Goal: Task Accomplishment & Management: Complete application form

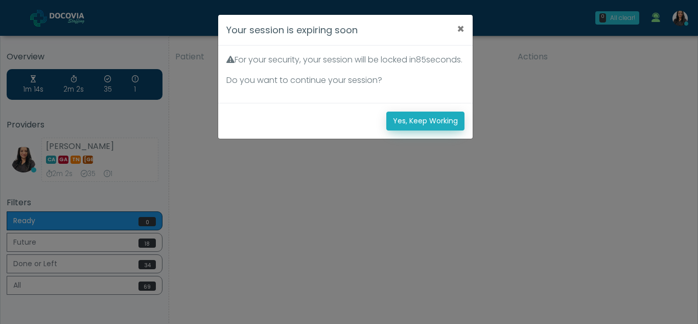
click at [432, 130] on button "Yes, Keep Working" at bounding box center [425, 120] width 78 height 19
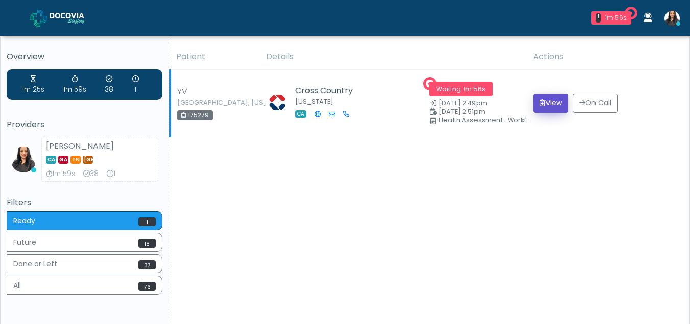
click at [552, 101] on button "View" at bounding box center [551, 103] width 35 height 19
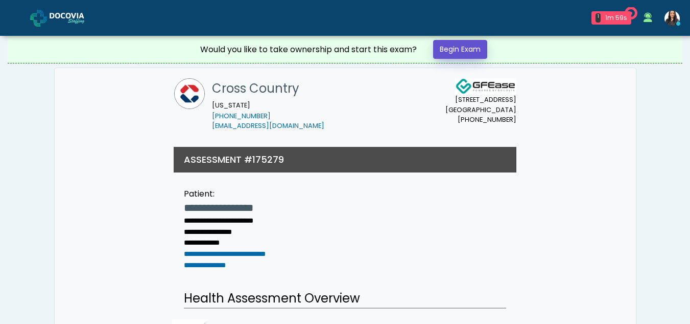
click at [456, 49] on link "Begin Exam" at bounding box center [460, 49] width 54 height 19
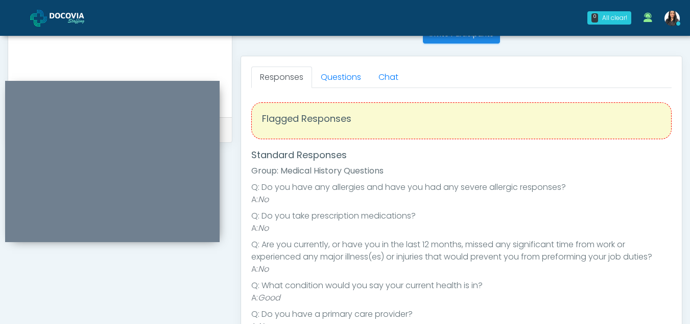
scroll to position [423, 0]
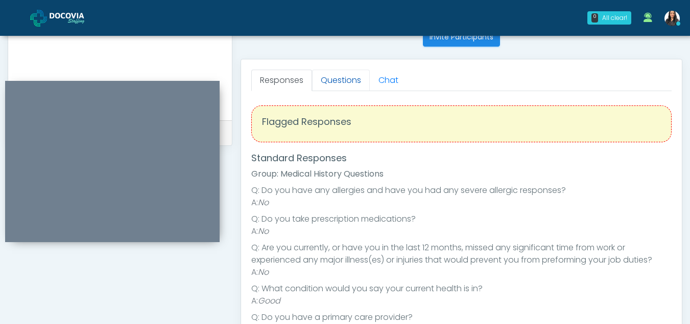
click at [348, 82] on link "Questions" at bounding box center [341, 80] width 58 height 21
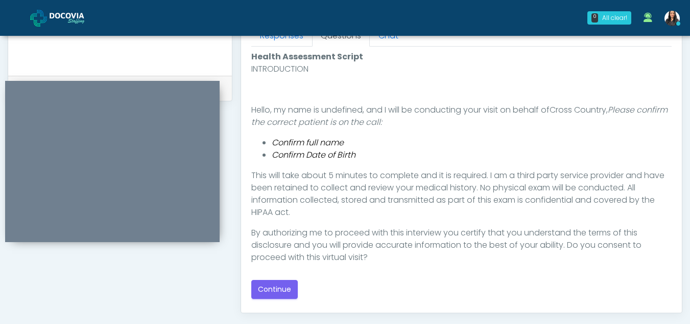
scroll to position [500, 0]
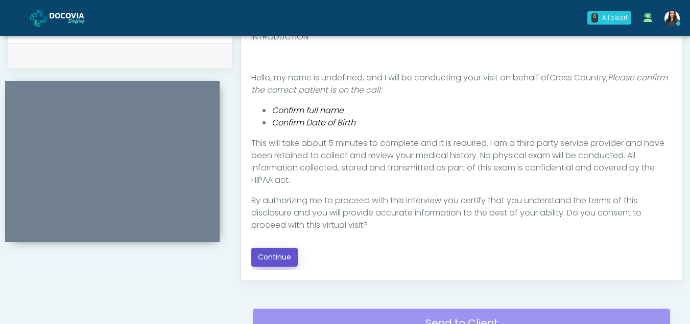
click at [279, 256] on button "Continue" at bounding box center [274, 256] width 47 height 19
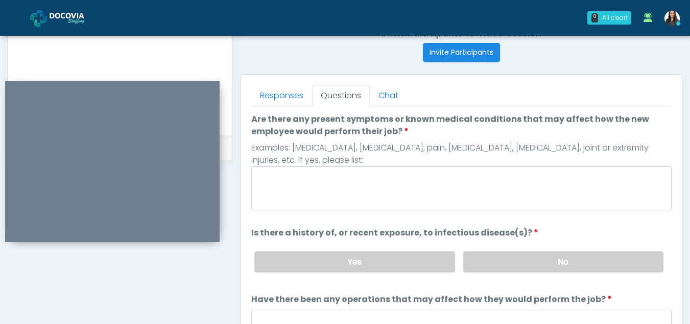
scroll to position [406, 0]
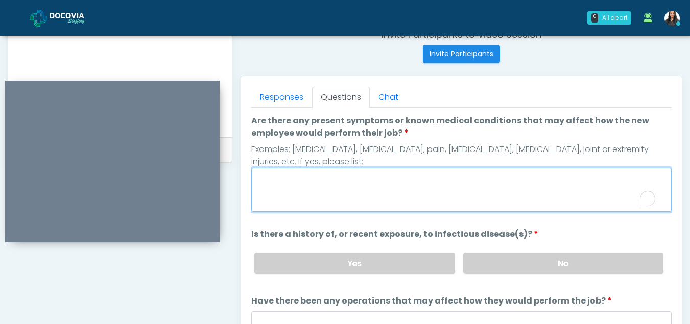
click at [329, 194] on textarea "Are there any present symptoms or known medical conditions that may affect how …" at bounding box center [461, 190] width 421 height 44
type textarea "**"
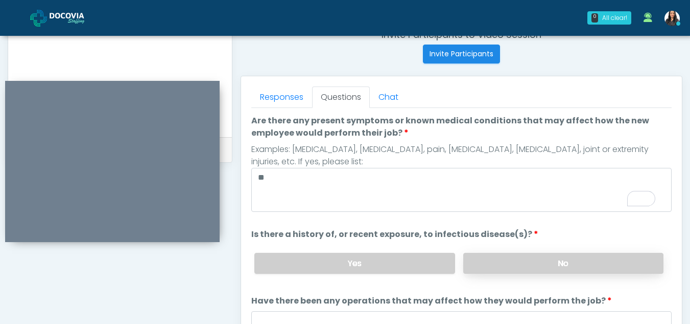
click at [627, 258] on label "No" at bounding box center [564, 262] width 200 height 21
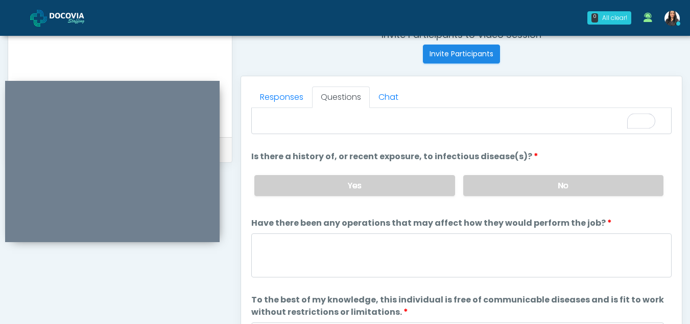
scroll to position [87, 0]
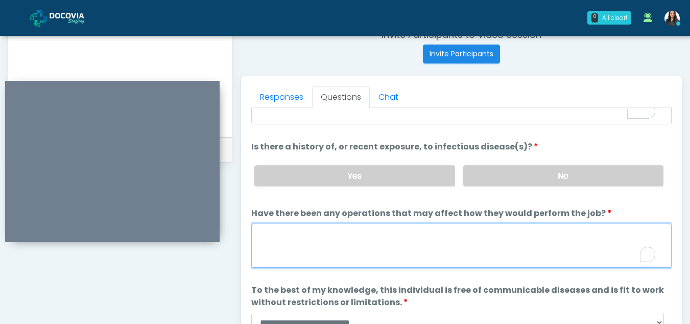
click at [273, 246] on textarea "Have there been any operations that may affect how they would perform the job?" at bounding box center [461, 245] width 421 height 44
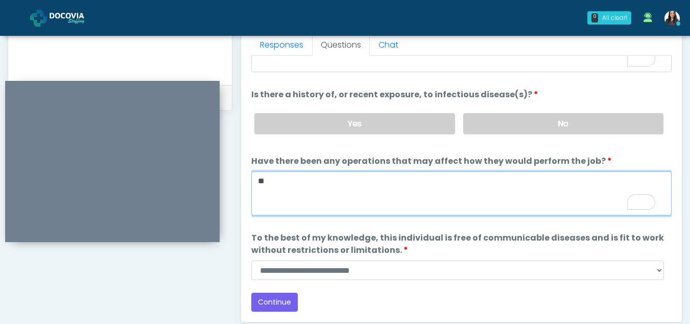
scroll to position [460, 0]
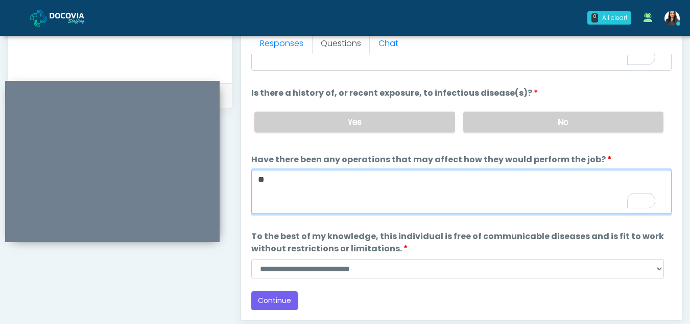
type textarea "**"
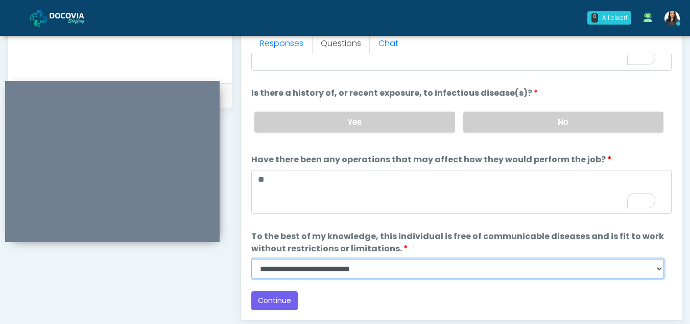
click at [654, 270] on select "**********" at bounding box center [457, 268] width 413 height 19
select select "******"
click at [251, 259] on select "**********" at bounding box center [457, 268] width 413 height 19
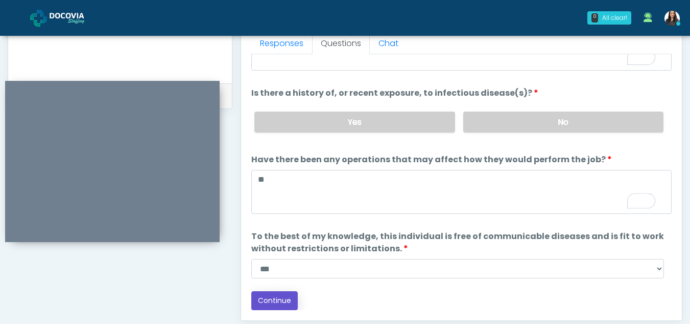
click at [277, 297] on button "Continue" at bounding box center [274, 300] width 47 height 19
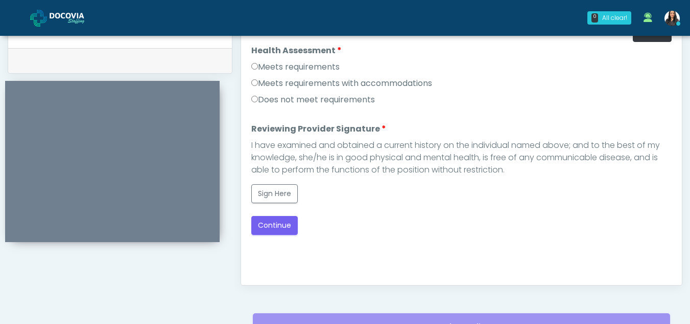
scroll to position [461, 0]
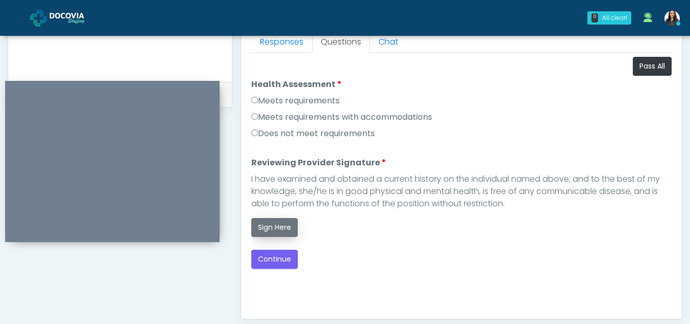
click at [263, 230] on button "Sign Here" at bounding box center [274, 227] width 47 height 19
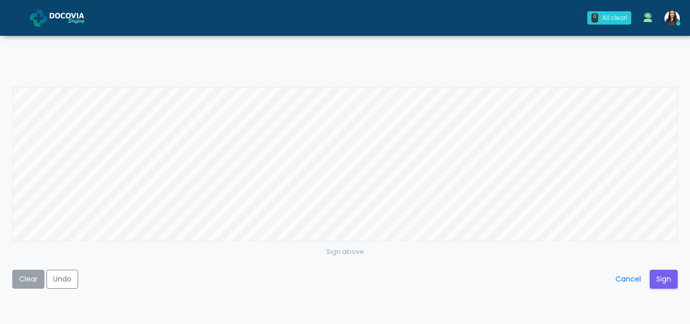
click at [17, 283] on button "Clear" at bounding box center [28, 278] width 32 height 19
click at [664, 275] on button "Sign" at bounding box center [664, 278] width 28 height 19
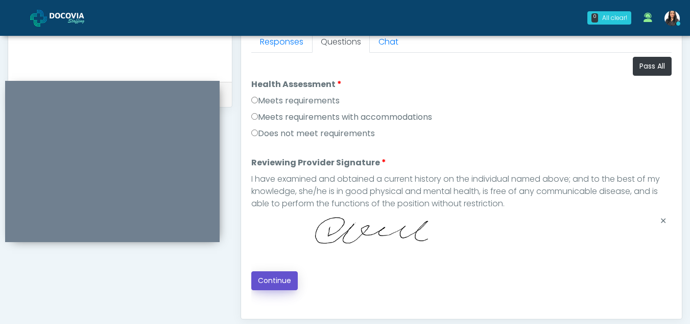
click at [275, 275] on button "Continue" at bounding box center [274, 280] width 47 height 19
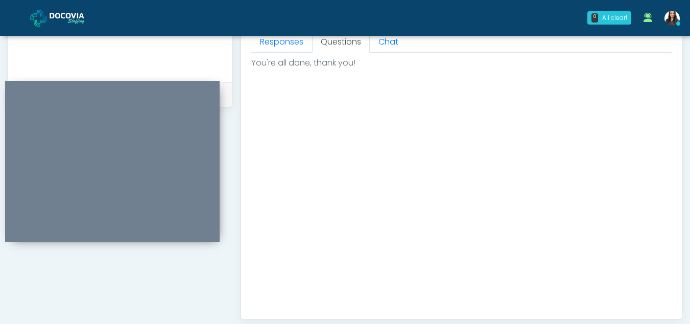
scroll to position [613, 0]
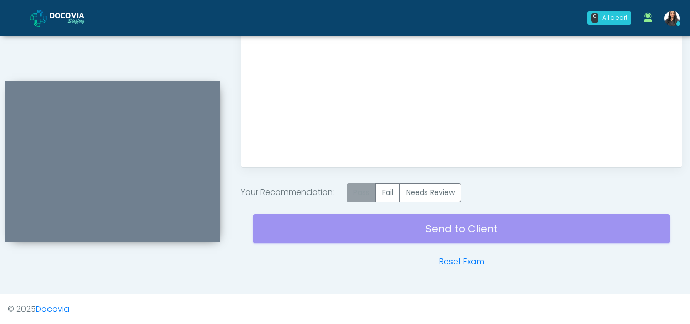
click at [356, 191] on label "Pass" at bounding box center [361, 192] width 29 height 19
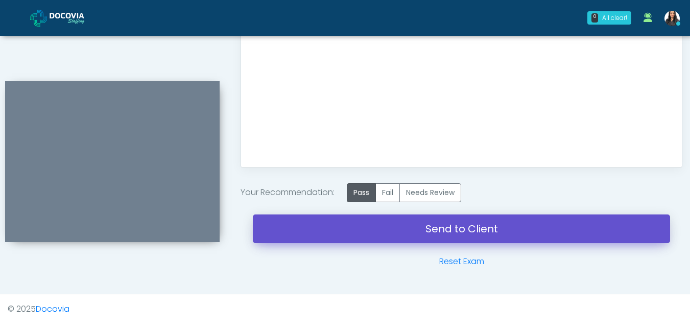
click at [440, 230] on link "Send to Client" at bounding box center [462, 228] width 418 height 29
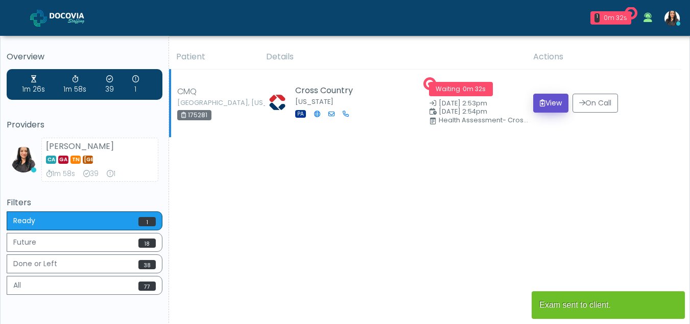
click at [550, 101] on button "View" at bounding box center [551, 103] width 35 height 19
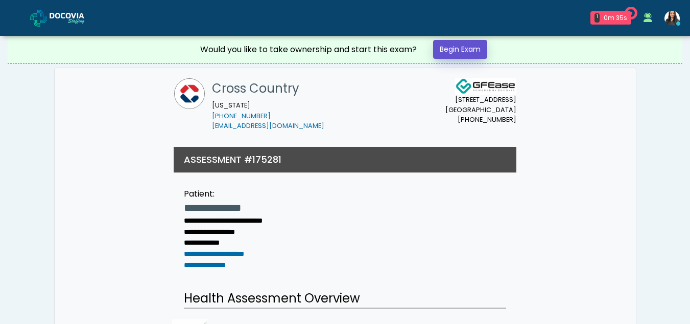
click at [458, 49] on link "Begin Exam" at bounding box center [460, 49] width 54 height 19
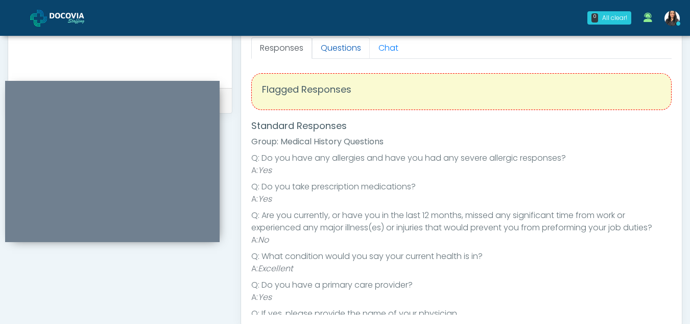
click at [350, 52] on link "Questions" at bounding box center [341, 47] width 58 height 21
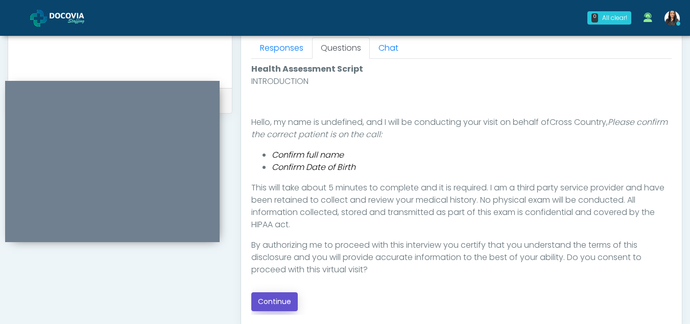
click at [282, 301] on button "Continue" at bounding box center [274, 301] width 47 height 19
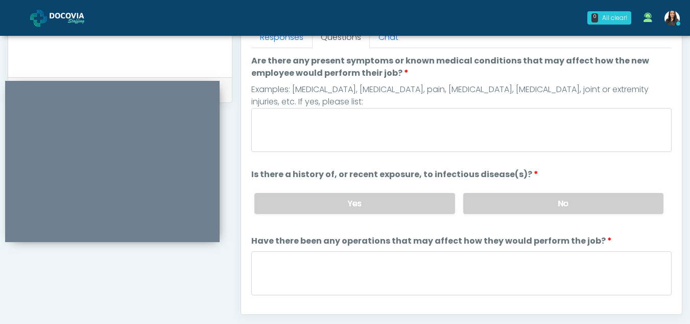
scroll to position [446, 0]
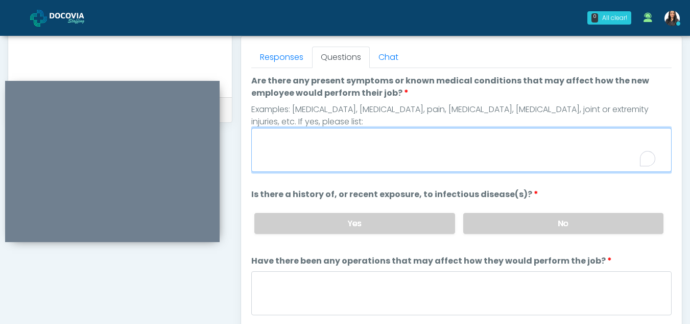
click at [307, 153] on textarea "Are there any present symptoms or known medical conditions that may affect how …" at bounding box center [461, 150] width 421 height 44
type textarea "**"
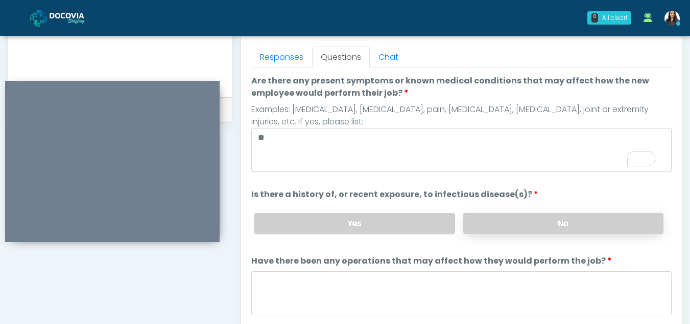
click at [572, 220] on label "No" at bounding box center [564, 223] width 200 height 21
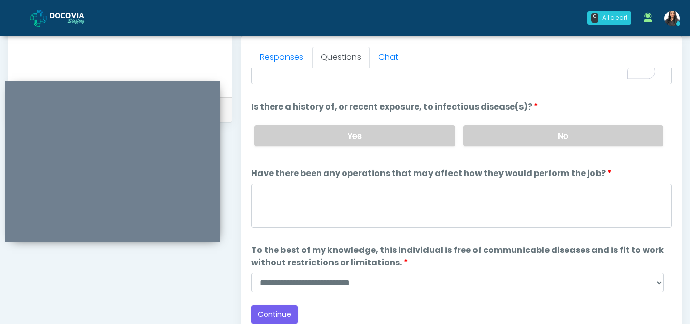
scroll to position [87, 0]
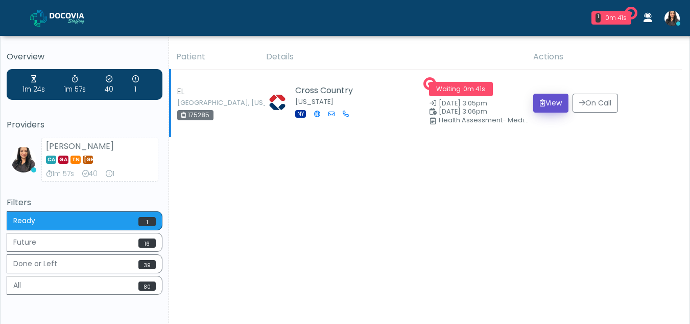
click at [551, 105] on button "View" at bounding box center [551, 103] width 35 height 19
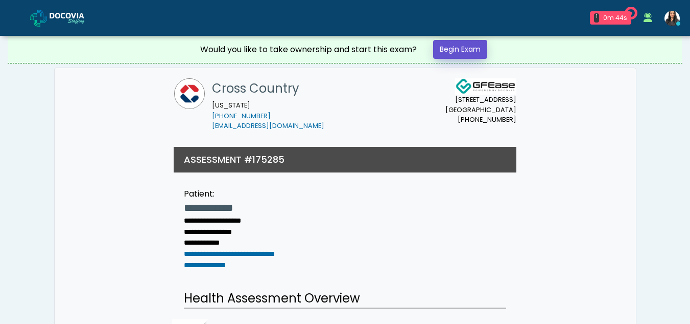
click at [460, 51] on link "Begin Exam" at bounding box center [460, 49] width 54 height 19
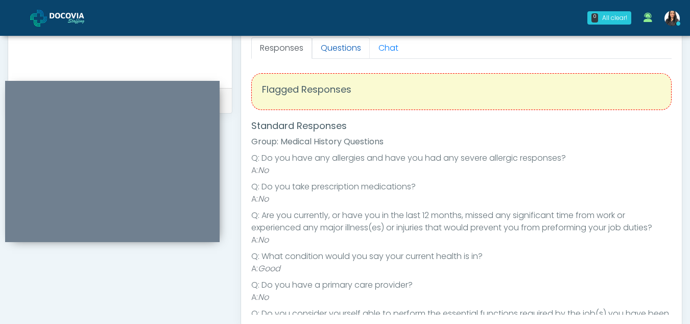
click at [349, 51] on link "Questions" at bounding box center [341, 47] width 58 height 21
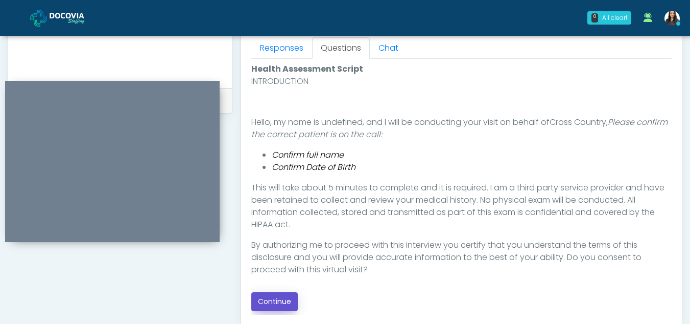
click at [287, 302] on button "Continue" at bounding box center [274, 301] width 47 height 19
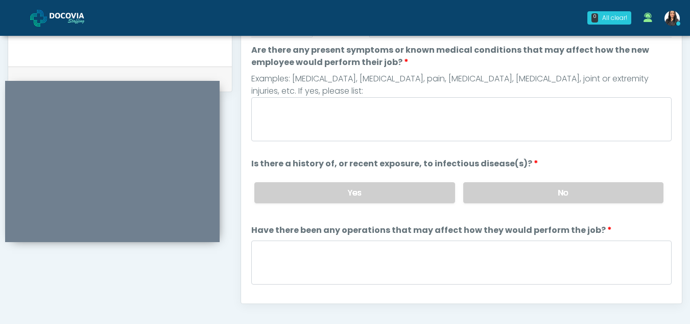
scroll to position [451, 0]
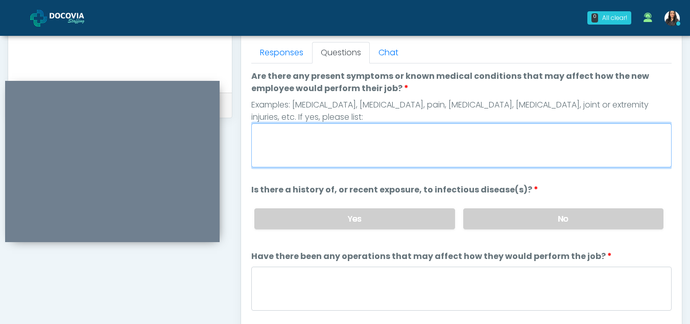
click at [337, 141] on textarea "Are there any present symptoms or known medical conditions that may affect how …" at bounding box center [461, 145] width 421 height 44
type textarea "**"
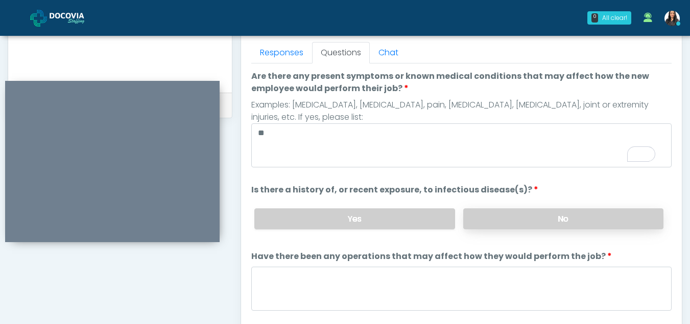
click at [561, 217] on label "No" at bounding box center [564, 218] width 200 height 21
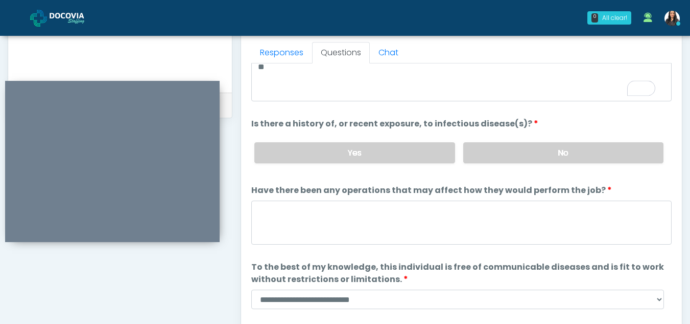
scroll to position [87, 0]
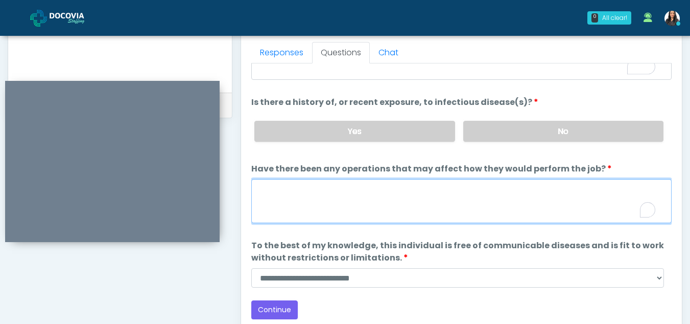
click at [281, 211] on textarea "Have there been any operations that may affect how they would perform the job?" at bounding box center [461, 201] width 421 height 44
type textarea "**"
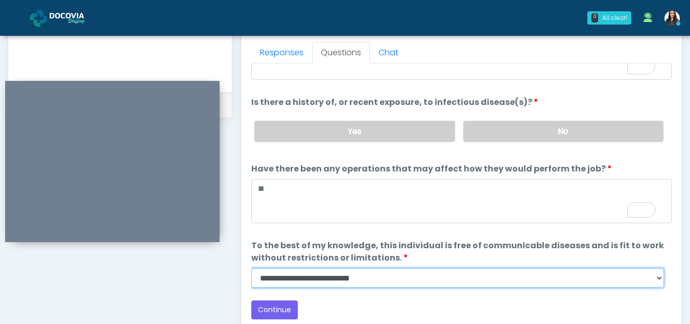
click at [662, 280] on select "**********" at bounding box center [457, 277] width 413 height 19
select select "******"
click at [251, 268] on select "**********" at bounding box center [457, 277] width 413 height 19
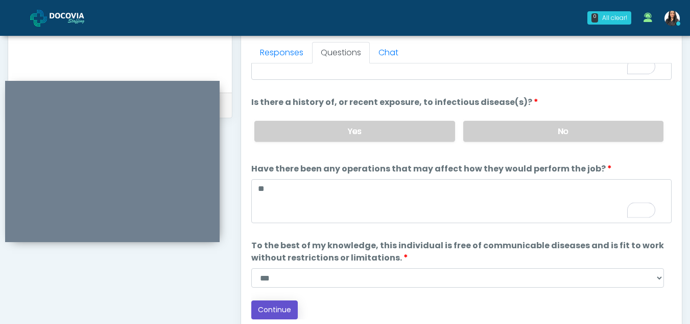
click at [280, 308] on button "Continue" at bounding box center [274, 309] width 47 height 19
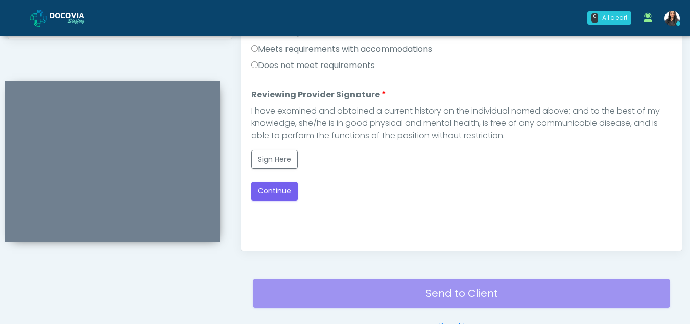
scroll to position [457, 0]
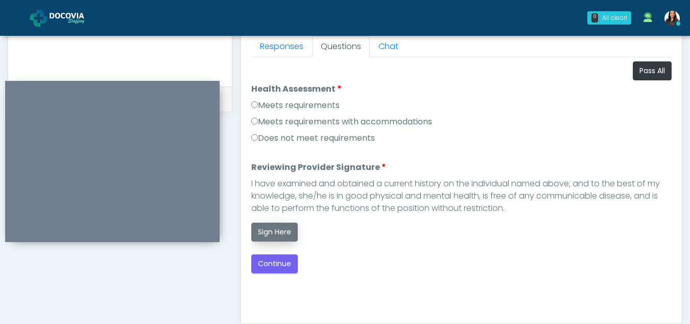
click at [282, 234] on button "Sign Here" at bounding box center [274, 231] width 47 height 19
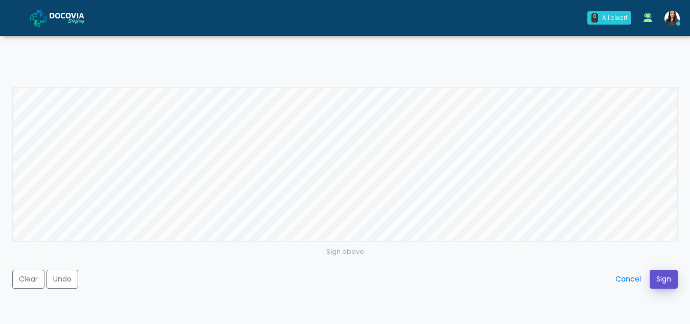
click at [661, 276] on button "Sign" at bounding box center [664, 278] width 28 height 19
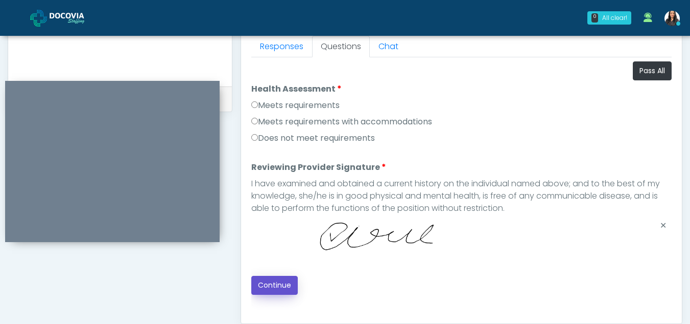
click at [286, 287] on button "Continue" at bounding box center [274, 284] width 47 height 19
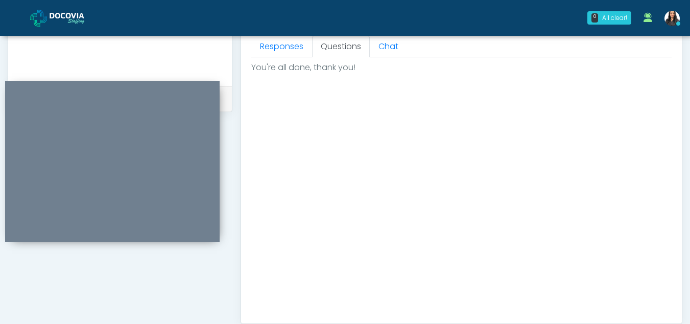
scroll to position [613, 0]
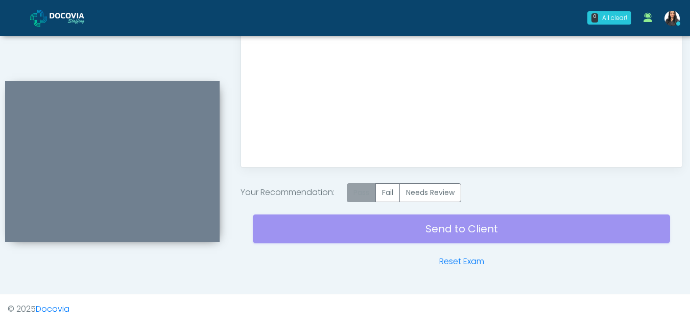
click at [371, 196] on label "Pass" at bounding box center [361, 192] width 29 height 19
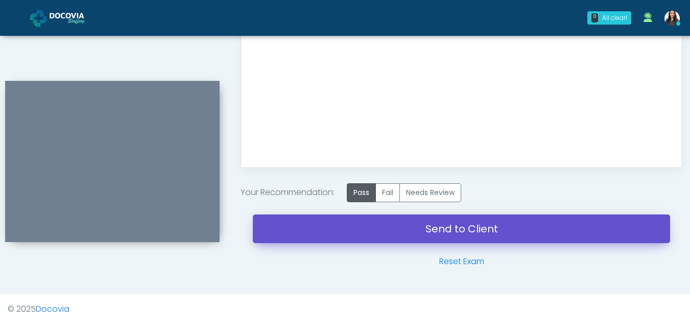
click at [443, 222] on link "Send to Client" at bounding box center [462, 228] width 418 height 29
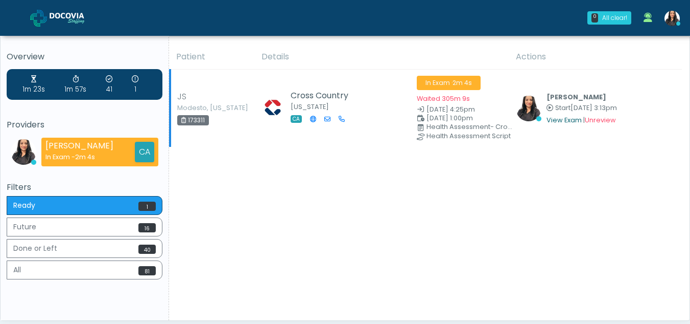
click at [564, 119] on link "View Exam" at bounding box center [564, 120] width 35 height 9
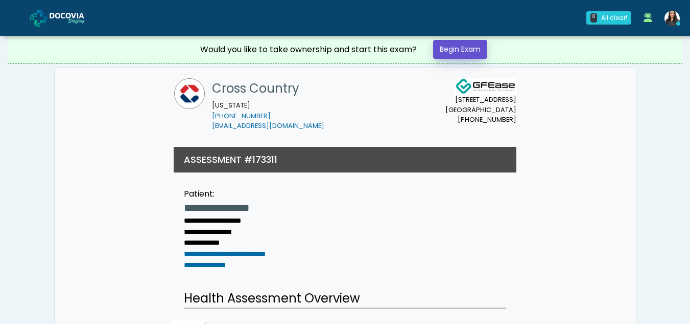
click at [464, 47] on link "Begin Exam" at bounding box center [460, 49] width 54 height 19
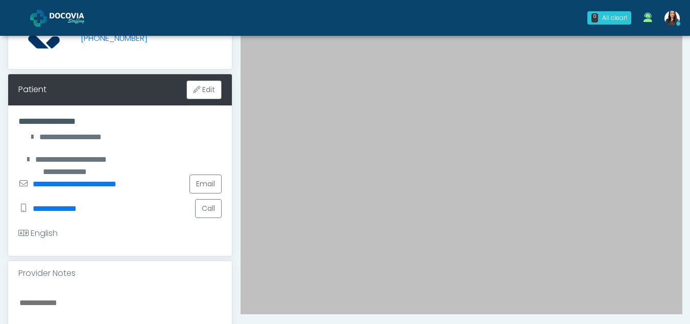
scroll to position [112, 0]
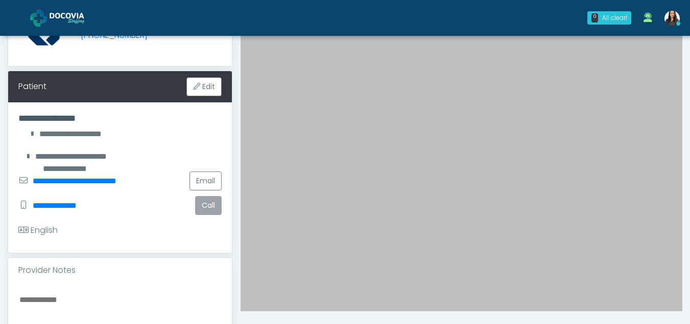
click at [211, 203] on button "Call" at bounding box center [208, 205] width 27 height 19
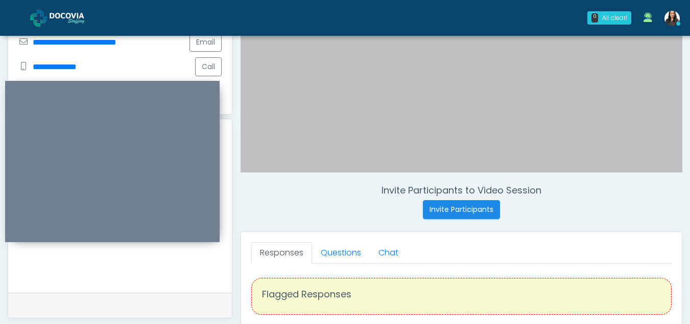
scroll to position [266, 0]
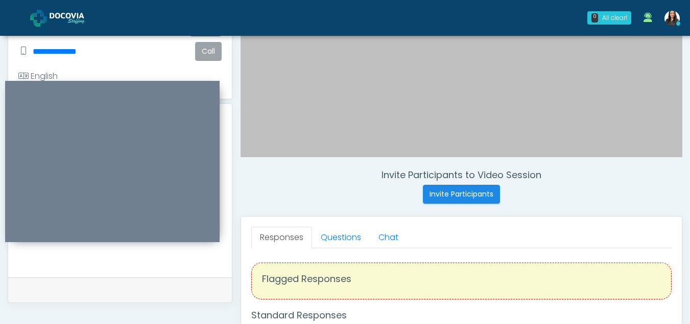
click at [211, 56] on button "Call" at bounding box center [208, 51] width 27 height 19
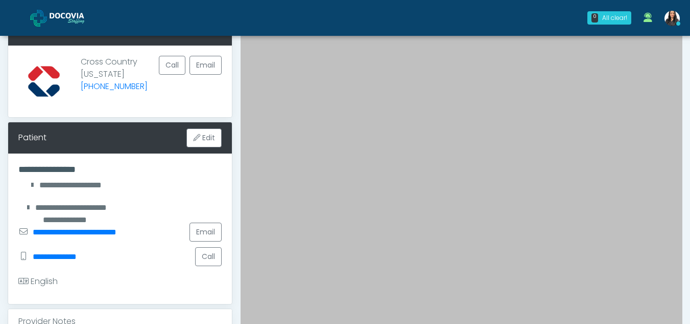
scroll to position [63, 0]
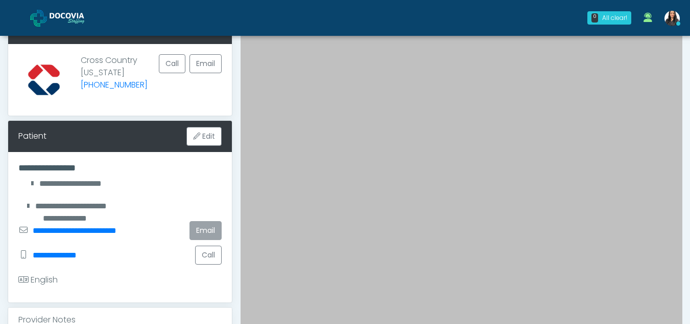
click at [209, 229] on link "Email" at bounding box center [206, 230] width 32 height 19
click at [203, 232] on link "Email" at bounding box center [206, 230] width 32 height 19
click at [207, 165] on h4 "**********" at bounding box center [119, 167] width 203 height 11
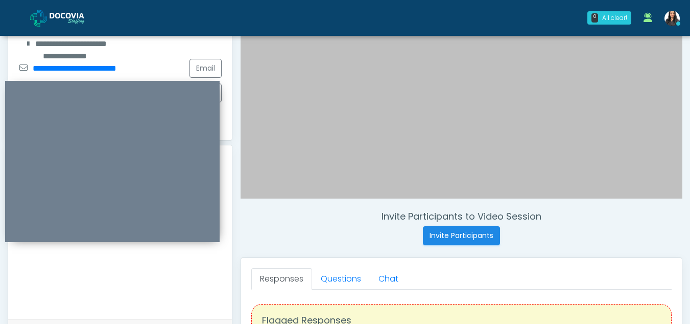
scroll to position [223, 0]
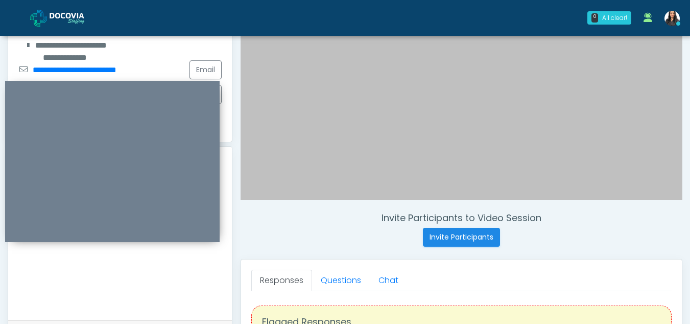
drag, startPoint x: 689, startPoint y: 146, endPoint x: 693, endPoint y: 112, distance: 33.9
click at [690, 112] on html "0 All clear! All clear! Viral Patel In Exam - 5m 11s CA" at bounding box center [345, 235] width 690 height 917
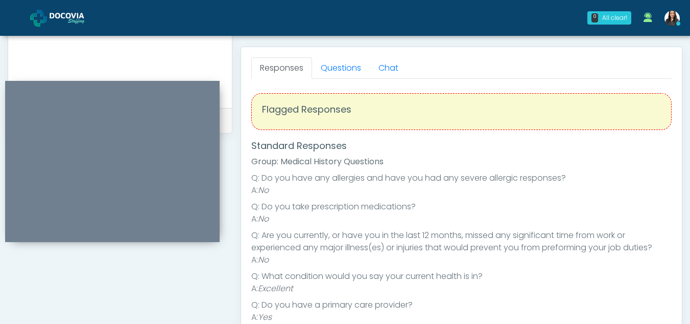
scroll to position [420, 0]
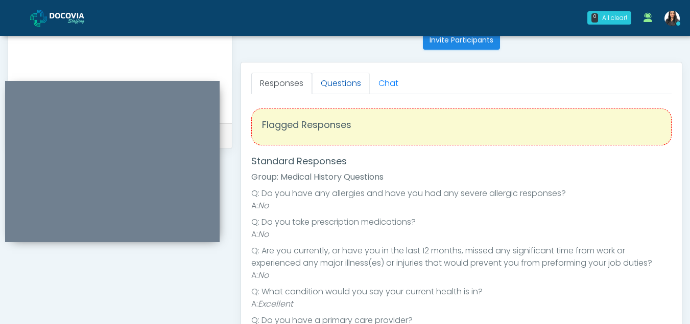
click at [339, 91] on link "Questions" at bounding box center [341, 83] width 58 height 21
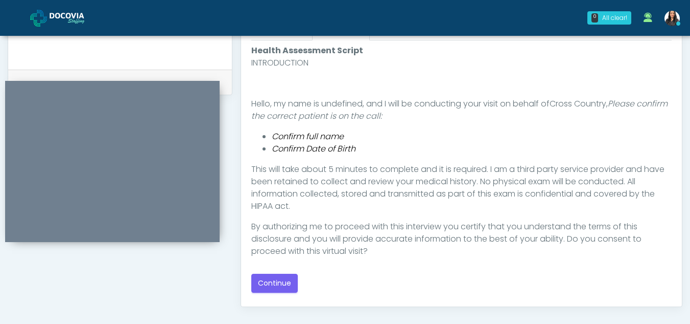
scroll to position [486, 0]
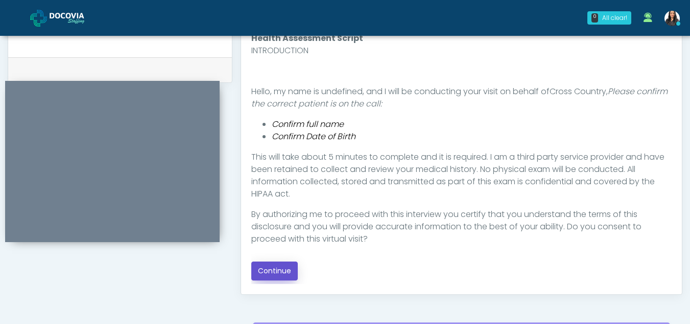
click at [276, 264] on button "Continue" at bounding box center [274, 270] width 47 height 19
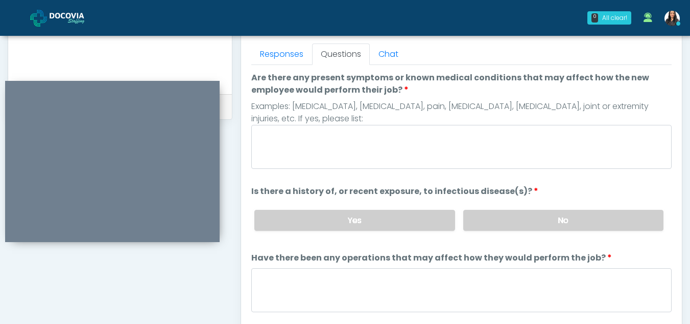
scroll to position [431, 0]
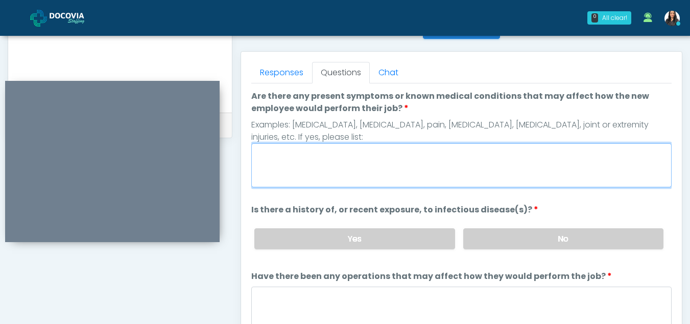
click at [313, 171] on textarea "Are there any present symptoms or known medical conditions that may affect how …" at bounding box center [461, 165] width 421 height 44
type textarea "**"
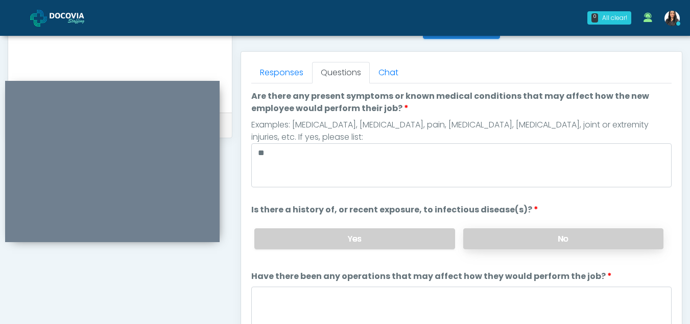
click at [563, 234] on label "No" at bounding box center [564, 238] width 200 height 21
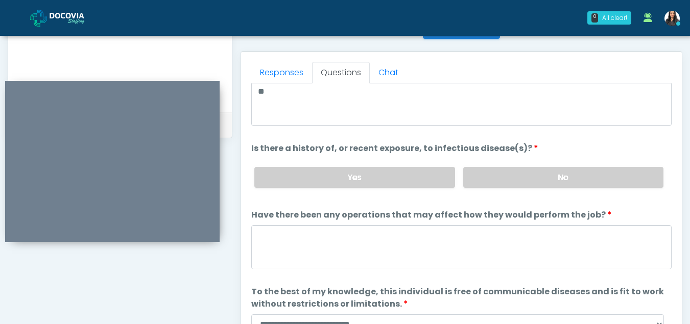
scroll to position [87, 0]
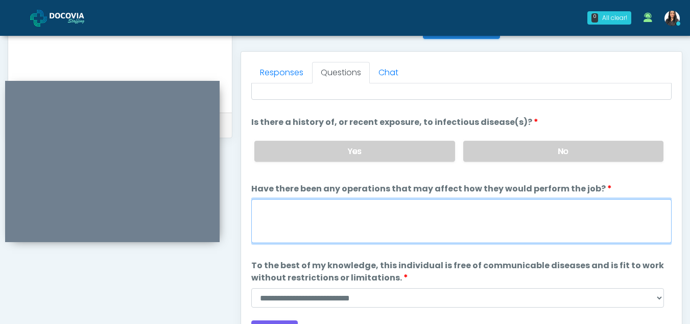
click at [295, 222] on textarea "Have there been any operations that may affect how they would perform the job?" at bounding box center [461, 221] width 421 height 44
type textarea "**"
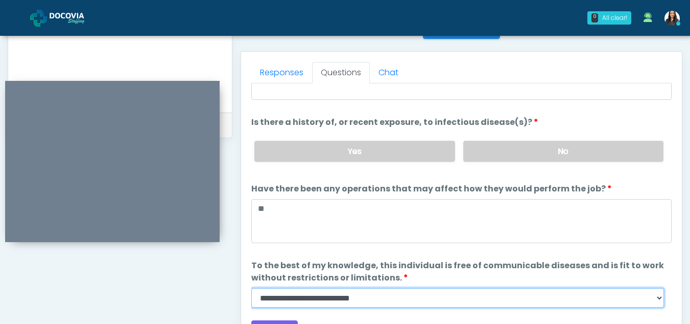
click at [661, 297] on select "**********" at bounding box center [457, 297] width 413 height 19
select select "******"
click at [251, 288] on select "**********" at bounding box center [457, 297] width 413 height 19
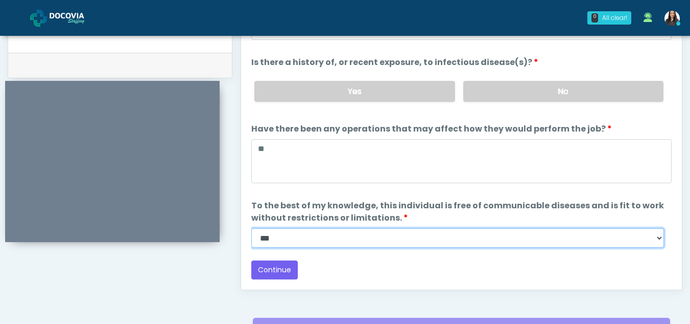
scroll to position [498, 0]
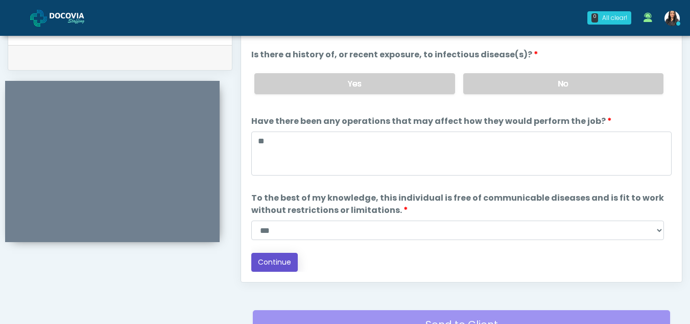
click at [273, 258] on button "Continue" at bounding box center [274, 261] width 47 height 19
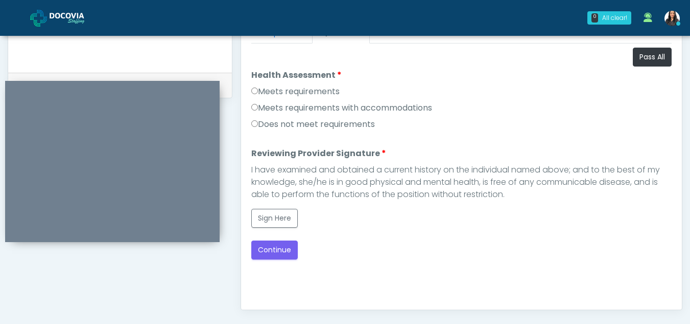
scroll to position [468, 0]
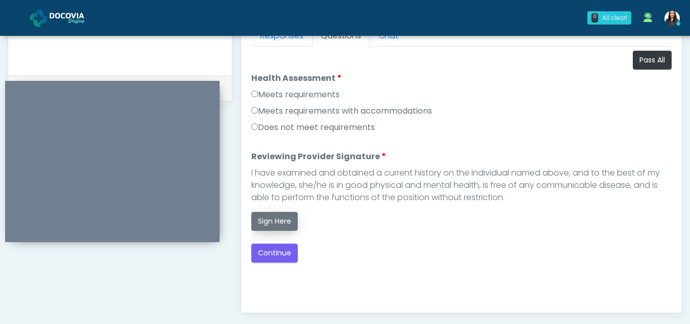
click at [273, 213] on button "Sign Here" at bounding box center [274, 221] width 47 height 19
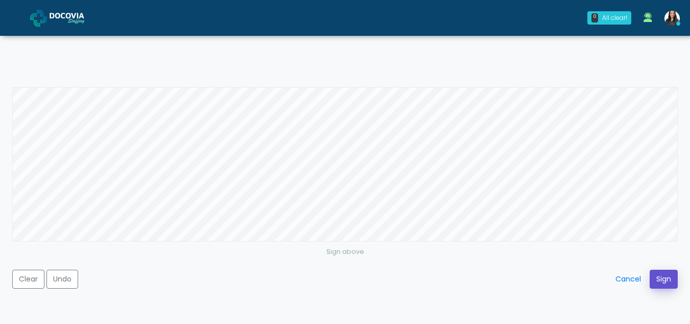
click at [663, 275] on button "Sign" at bounding box center [664, 278] width 28 height 19
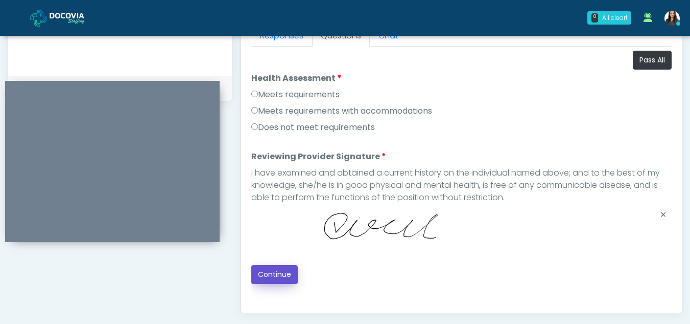
click at [268, 265] on button "Continue" at bounding box center [274, 274] width 47 height 19
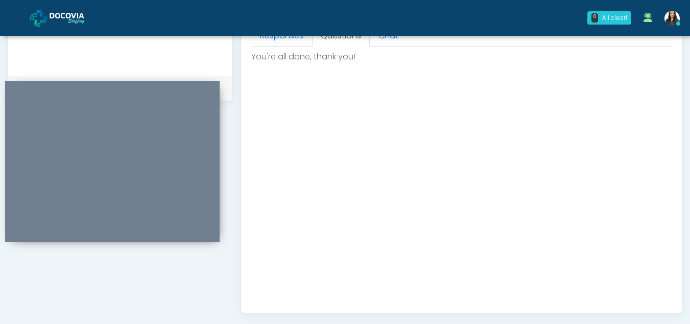
scroll to position [613, 0]
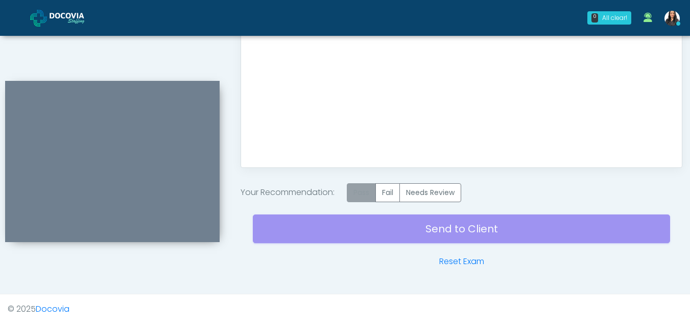
click at [365, 192] on label "Pass" at bounding box center [361, 192] width 29 height 19
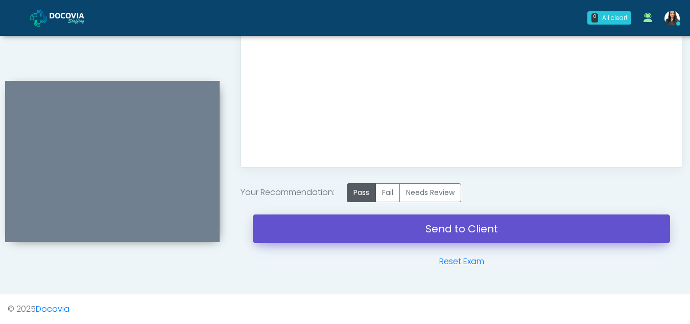
click at [430, 228] on link "Send to Client" at bounding box center [462, 228] width 418 height 29
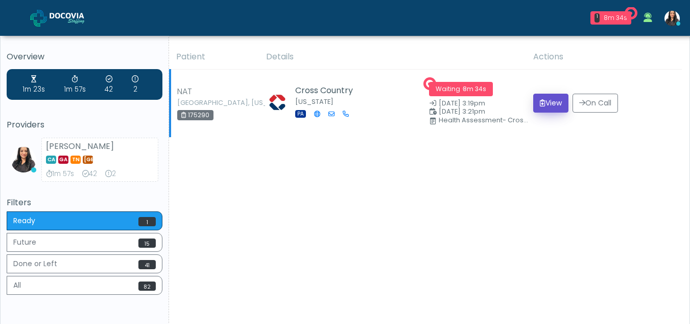
click at [548, 99] on button "View" at bounding box center [551, 103] width 35 height 19
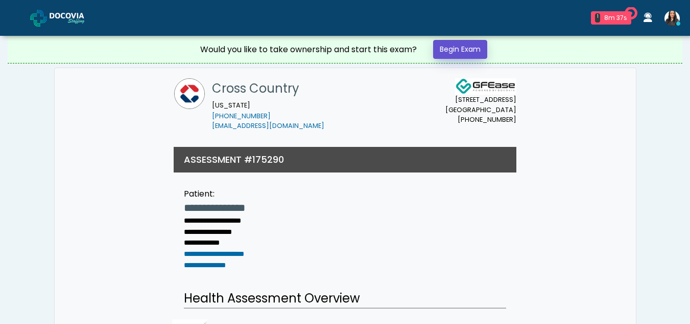
click at [455, 50] on link "Begin Exam" at bounding box center [460, 49] width 54 height 19
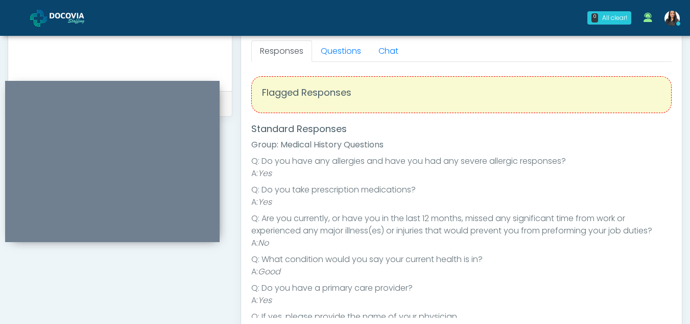
scroll to position [429, 0]
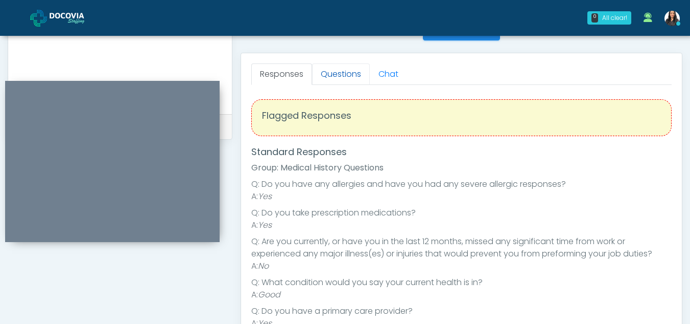
click at [341, 74] on link "Questions" at bounding box center [341, 73] width 58 height 21
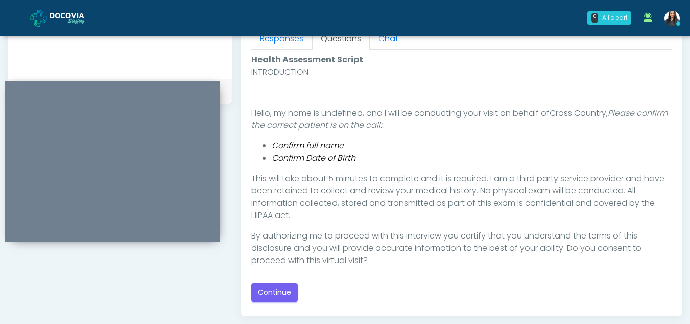
scroll to position [466, 0]
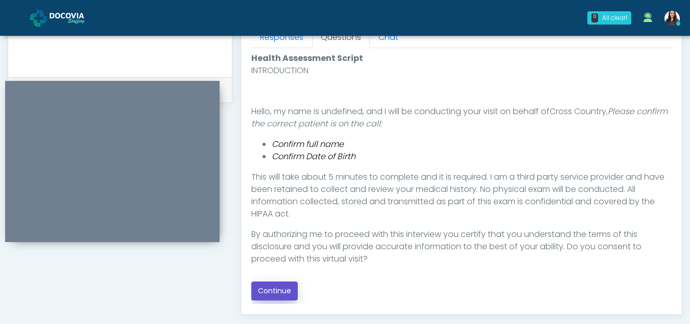
click at [279, 289] on button "Continue" at bounding box center [274, 290] width 47 height 19
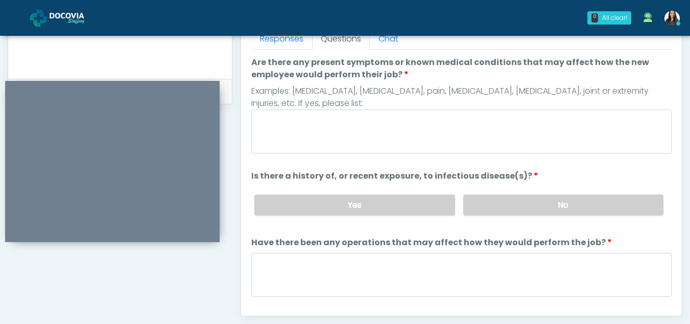
scroll to position [461, 0]
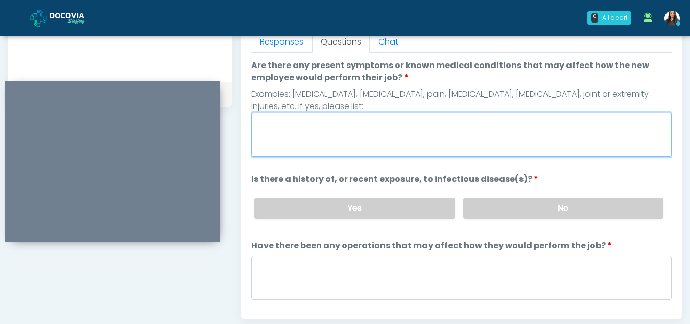
click at [325, 138] on textarea "Are there any present symptoms or known medical conditions that may affect how …" at bounding box center [461, 134] width 421 height 44
type textarea "**"
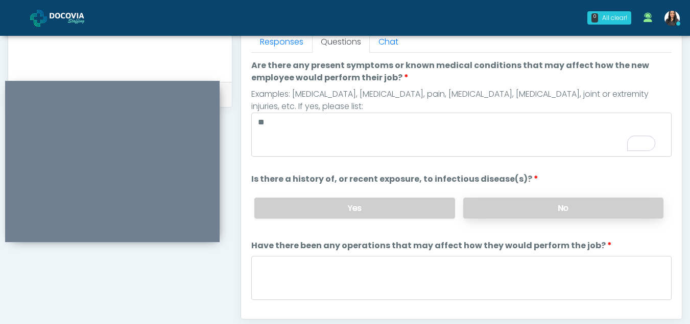
click at [508, 199] on label "No" at bounding box center [564, 207] width 200 height 21
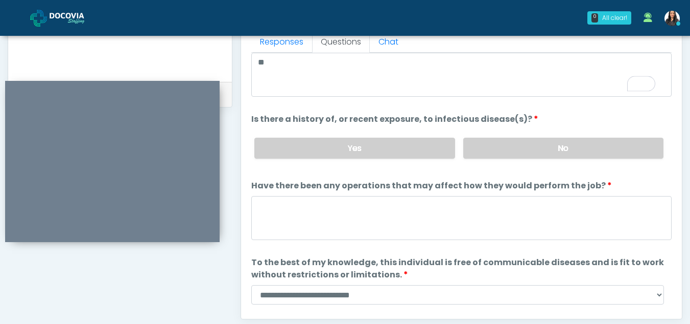
scroll to position [87, 0]
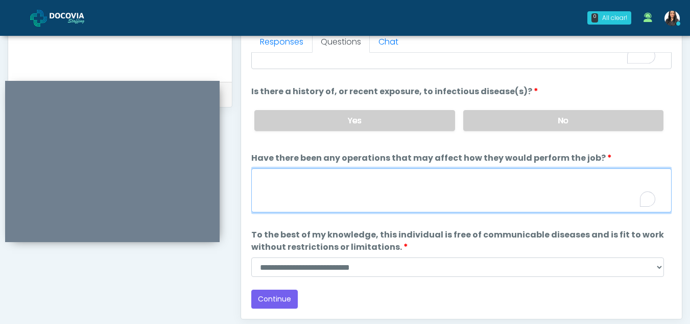
click at [286, 185] on textarea "Have there been any operations that may affect how they would perform the job?" at bounding box center [461, 190] width 421 height 44
type textarea "**"
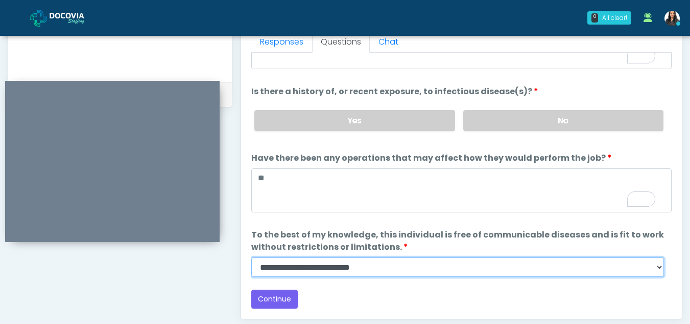
click at [658, 267] on select "**********" at bounding box center [457, 266] width 413 height 19
select select "******"
click at [251, 257] on select "**********" at bounding box center [457, 266] width 413 height 19
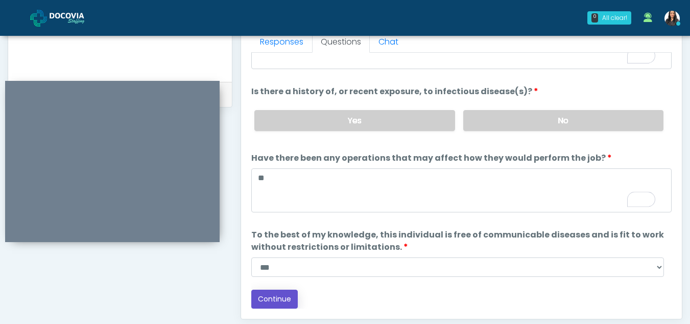
click at [277, 294] on button "Continue" at bounding box center [274, 298] width 47 height 19
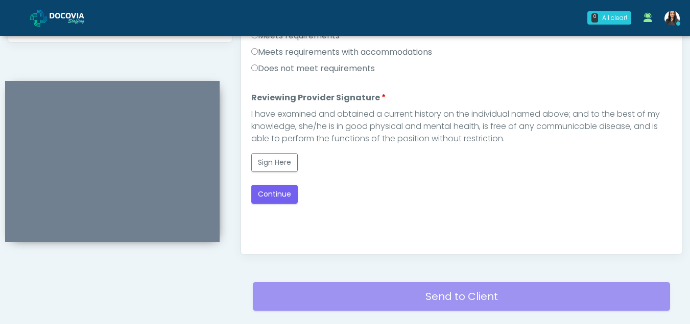
scroll to position [523, 0]
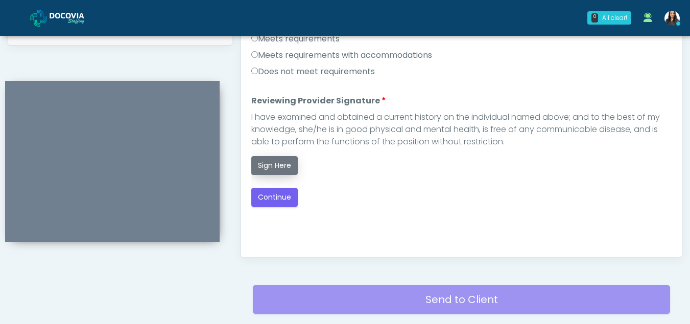
click at [284, 163] on button "Sign Here" at bounding box center [274, 165] width 47 height 19
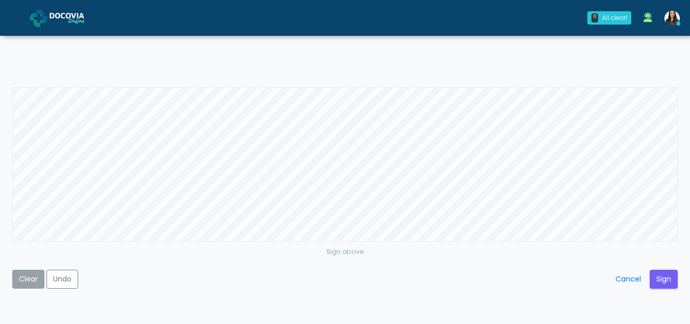
click at [26, 281] on button "Clear" at bounding box center [28, 278] width 32 height 19
click at [660, 275] on button "Sign" at bounding box center [664, 278] width 28 height 19
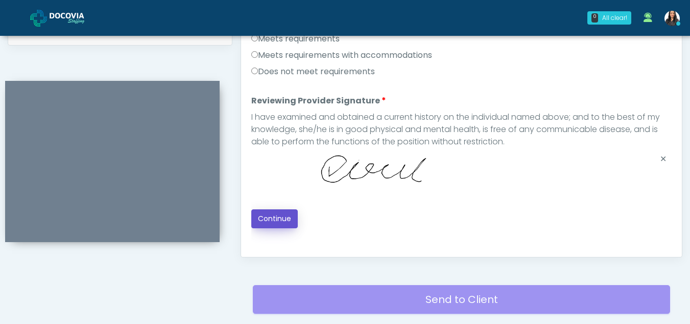
click at [280, 213] on button "Continue" at bounding box center [274, 218] width 47 height 19
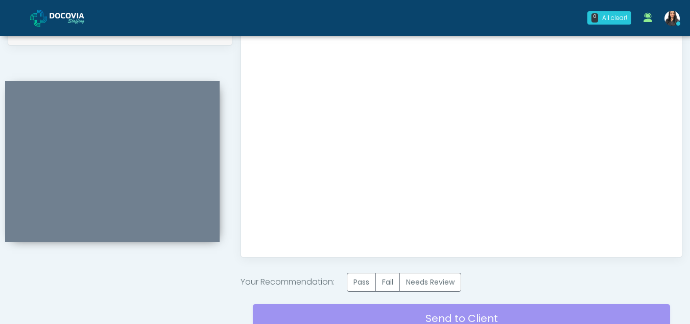
scroll to position [613, 0]
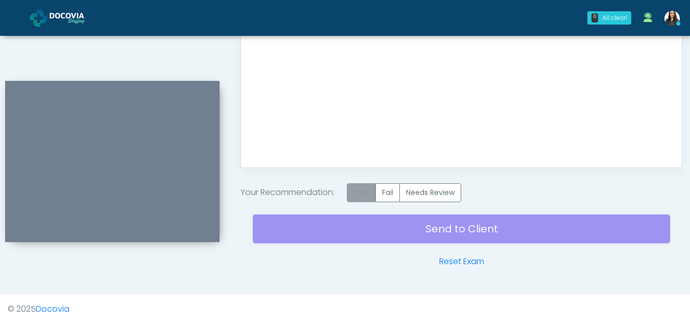
click at [367, 190] on label "Pass" at bounding box center [361, 192] width 29 height 19
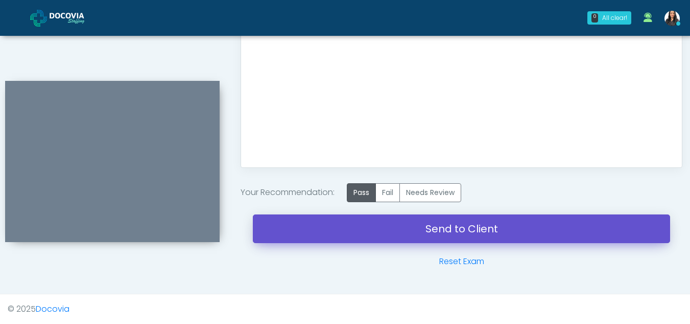
drag, startPoint x: 460, startPoint y: 226, endPoint x: 436, endPoint y: 237, distance: 26.1
click at [436, 237] on link "Send to Client" at bounding box center [462, 228] width 418 height 29
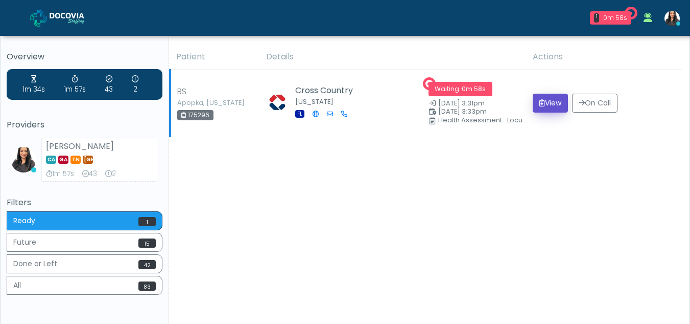
click at [546, 100] on button "View" at bounding box center [550, 103] width 35 height 19
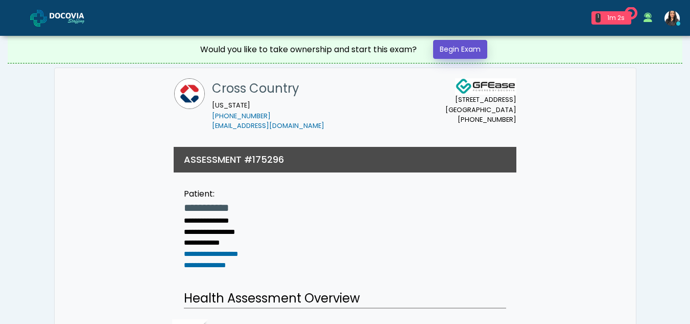
click at [473, 49] on link "Begin Exam" at bounding box center [460, 49] width 54 height 19
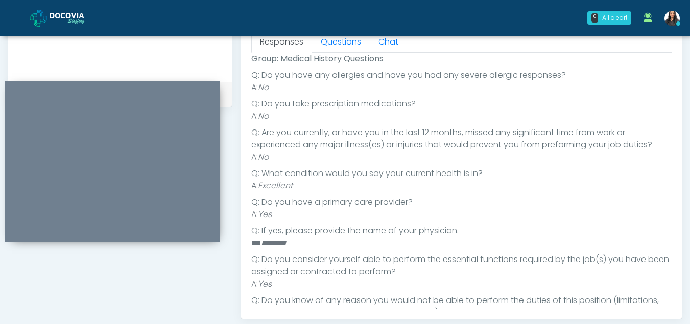
scroll to position [95, 0]
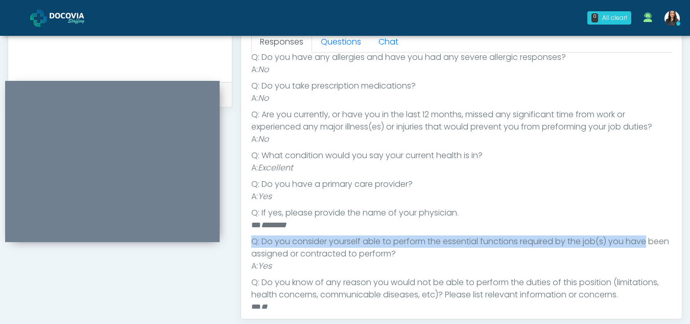
drag, startPoint x: 681, startPoint y: 221, endPoint x: 683, endPoint y: 232, distance: 10.4
click at [683, 232] on div "**********" at bounding box center [345, -1] width 690 height 851
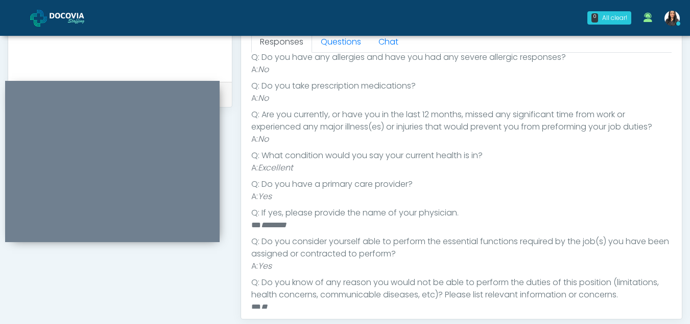
click at [640, 196] on li "A: Yes" at bounding box center [461, 196] width 421 height 12
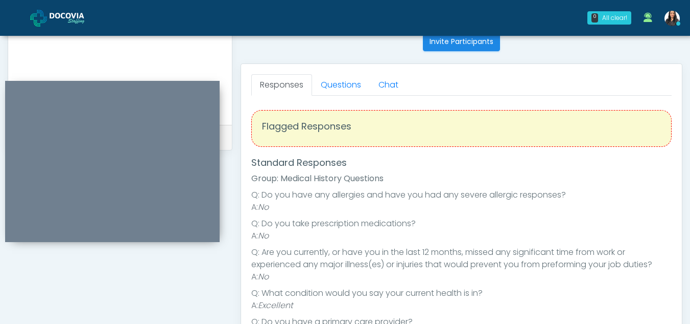
scroll to position [417, 0]
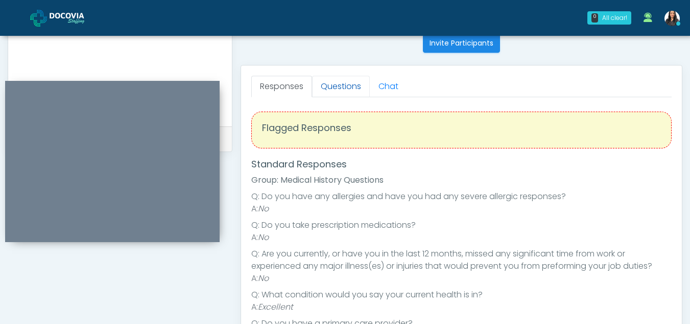
click at [356, 83] on link "Questions" at bounding box center [341, 86] width 58 height 21
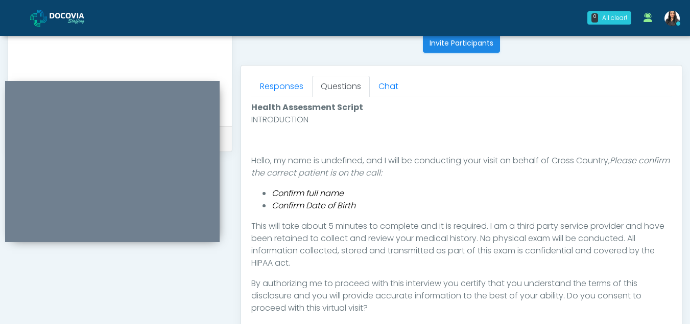
scroll to position [484, 0]
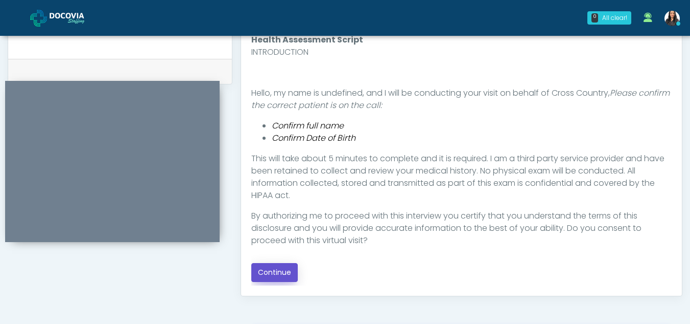
click at [280, 276] on button "Continue" at bounding box center [274, 272] width 47 height 19
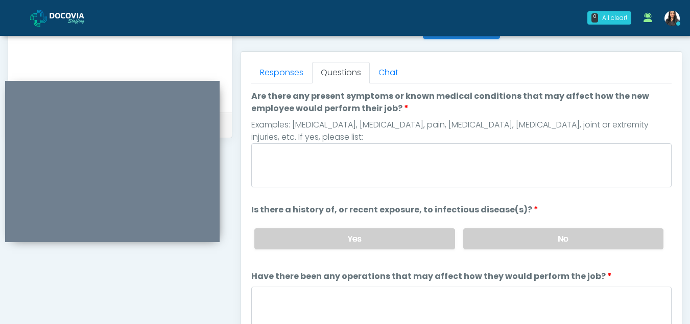
scroll to position [420, 0]
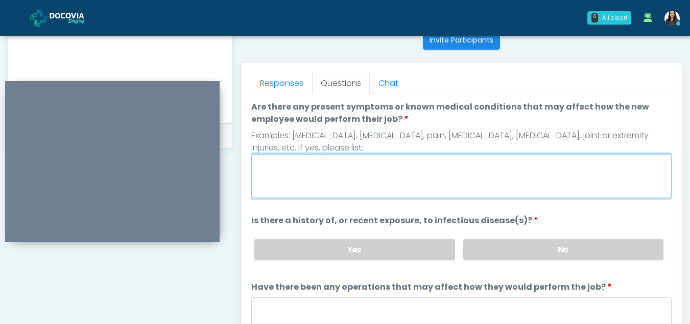
click at [353, 177] on textarea "Are there any present symptoms or known medical conditions that may affect how …" at bounding box center [461, 176] width 421 height 44
type textarea "**"
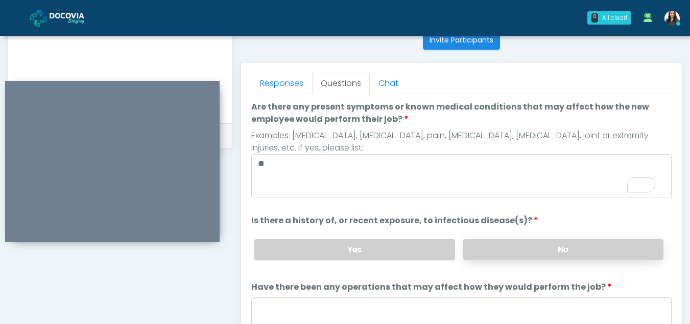
click at [610, 257] on label "No" at bounding box center [564, 249] width 200 height 21
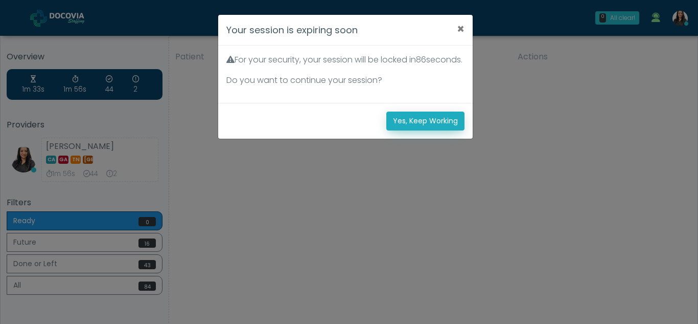
click at [411, 130] on button "Yes, Keep Working" at bounding box center [425, 120] width 78 height 19
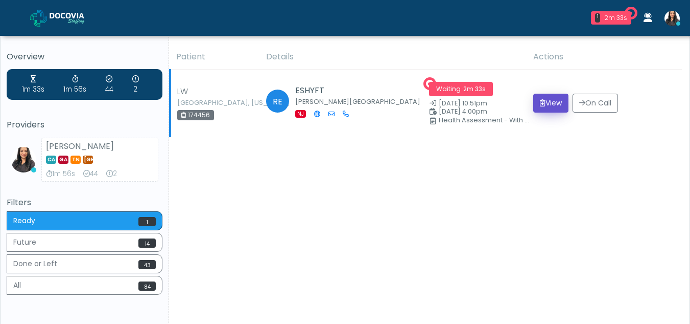
click at [549, 105] on button "View" at bounding box center [551, 103] width 35 height 19
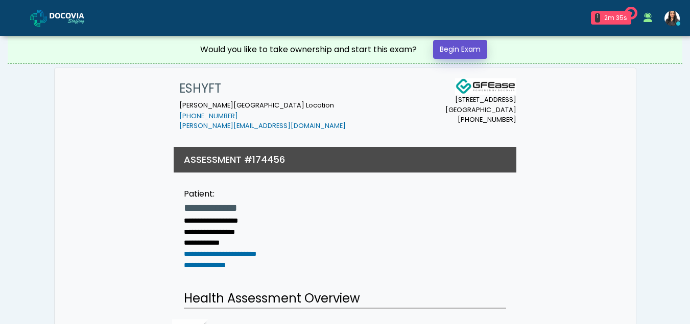
click at [448, 50] on link "Begin Exam" at bounding box center [460, 49] width 54 height 19
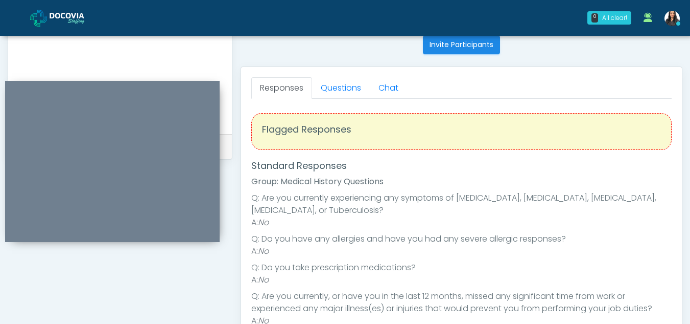
scroll to position [417, 0]
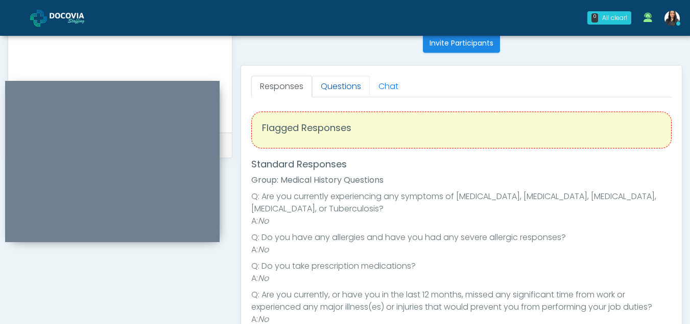
click at [345, 87] on link "Questions" at bounding box center [341, 86] width 58 height 21
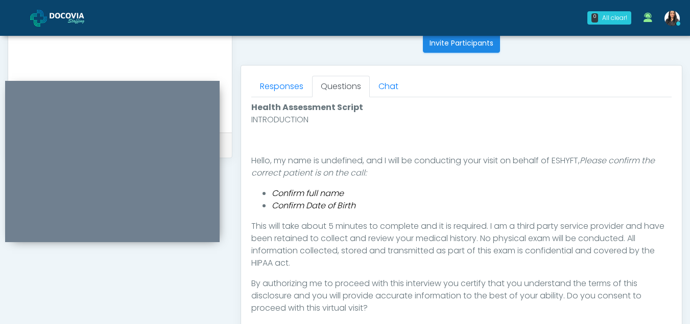
scroll to position [536, 0]
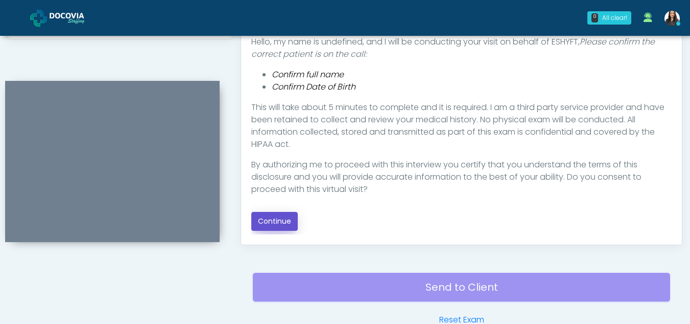
click at [285, 220] on button "Continue" at bounding box center [274, 221] width 47 height 19
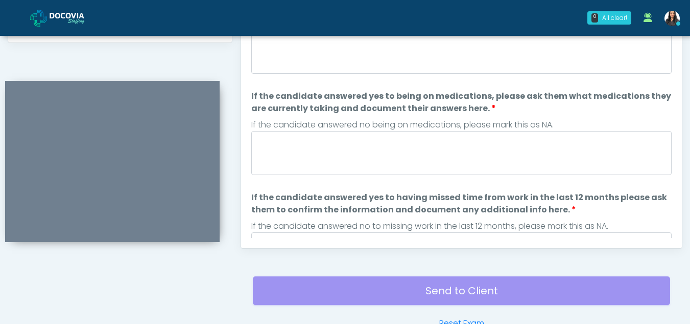
scroll to position [480, 0]
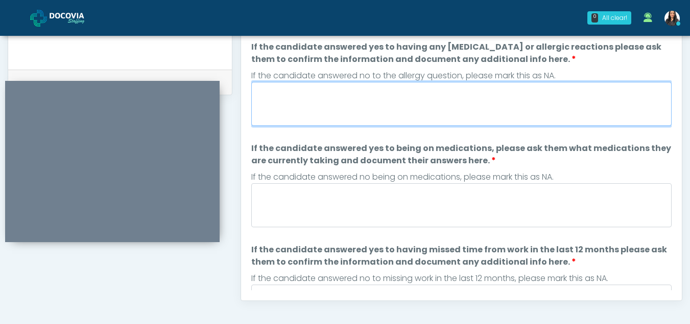
click at [352, 99] on textarea "If the candidate answered yes to having any allergies or allergic reactions ple…" at bounding box center [461, 104] width 421 height 44
type textarea "**"
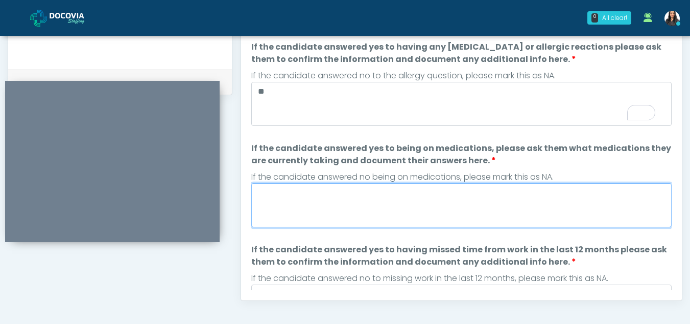
click at [330, 204] on textarea "If the candidate answered yes to being on medications, please ask them what med…" at bounding box center [461, 205] width 421 height 44
type textarea "**"
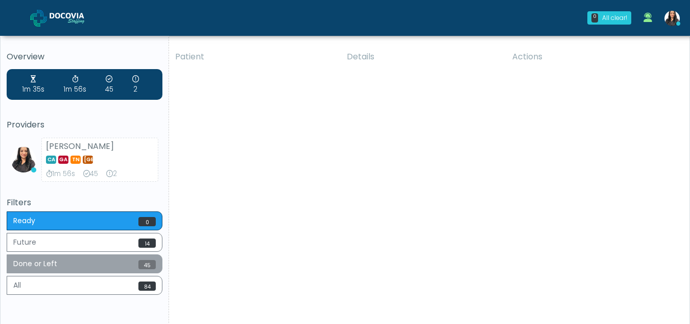
click at [66, 262] on button "Done or Left 45" at bounding box center [85, 263] width 156 height 19
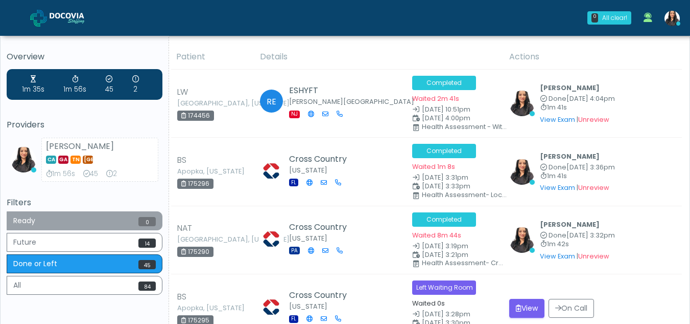
click at [60, 221] on button "Ready 0" at bounding box center [85, 220] width 156 height 19
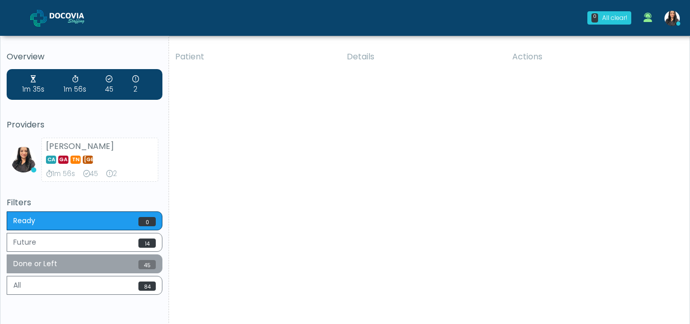
click at [78, 264] on button "Done or Left 45" at bounding box center [85, 263] width 156 height 19
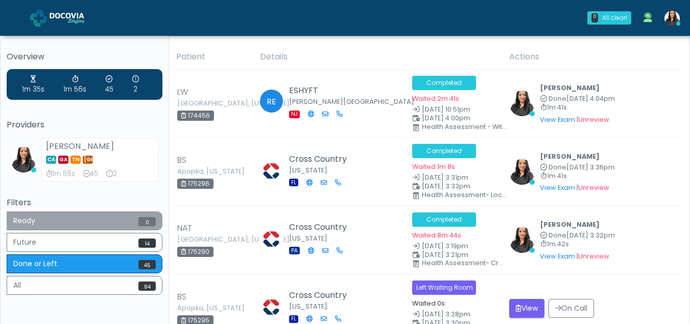
click at [72, 220] on button "Ready 0" at bounding box center [85, 220] width 156 height 19
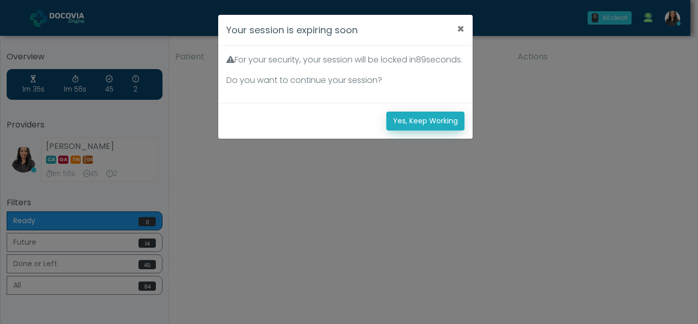
click at [420, 130] on button "Yes, Keep Working" at bounding box center [425, 120] width 78 height 19
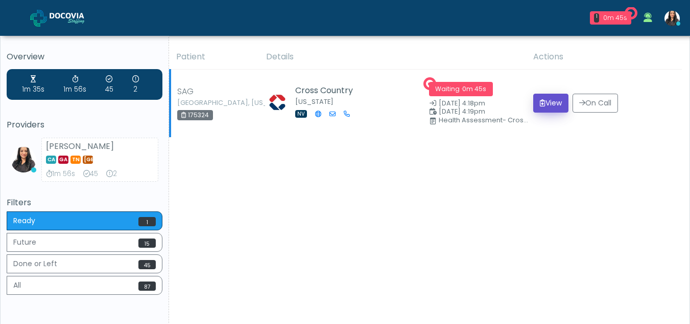
click at [548, 100] on button "View" at bounding box center [551, 103] width 35 height 19
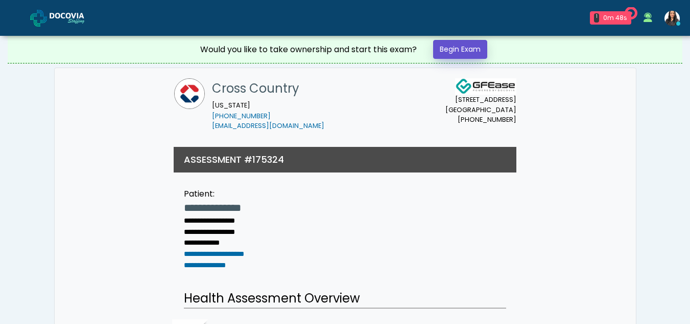
click at [467, 48] on link "Begin Exam" at bounding box center [460, 49] width 54 height 19
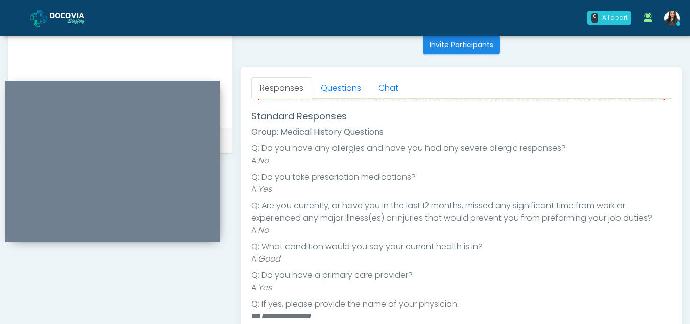
scroll to position [412, 0]
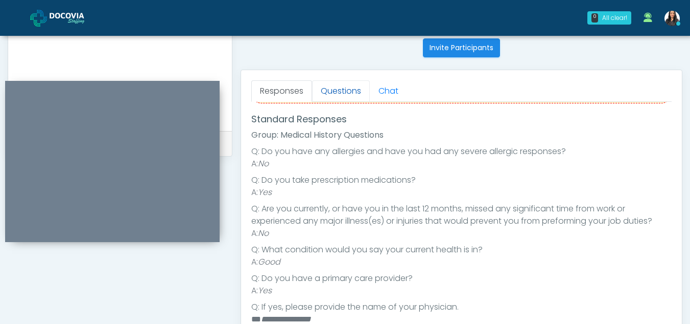
click at [360, 96] on link "Questions" at bounding box center [341, 90] width 58 height 21
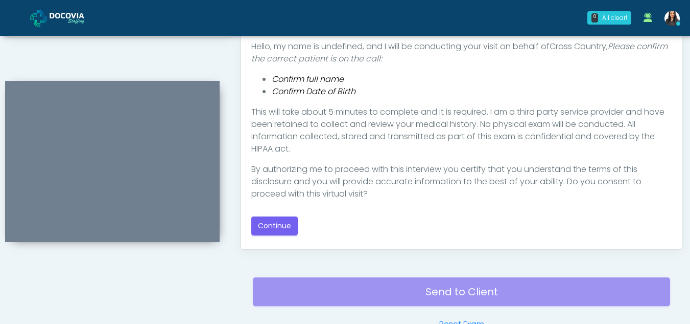
scroll to position [533, 0]
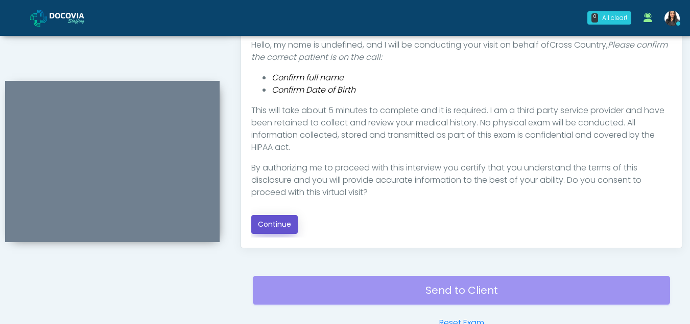
click at [286, 227] on button "Continue" at bounding box center [274, 224] width 47 height 19
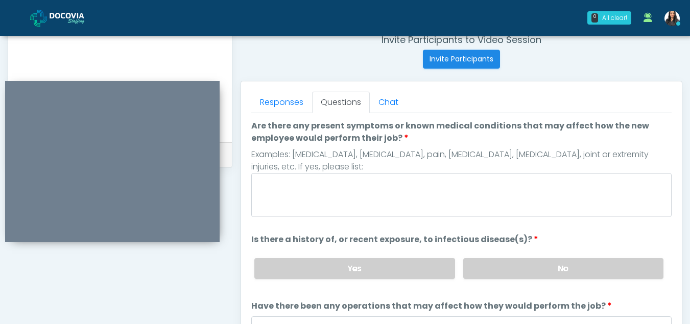
scroll to position [384, 0]
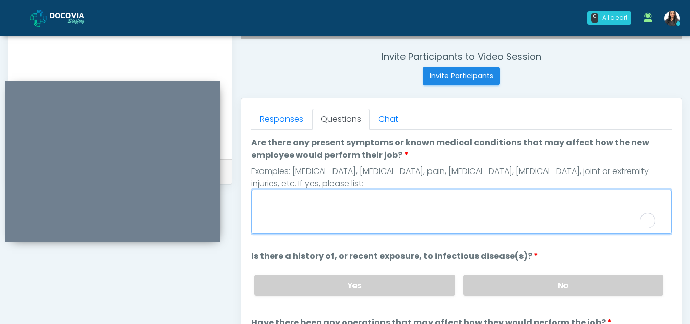
click at [337, 213] on textarea "Are there any present symptoms or known medical conditions that may affect how …" at bounding box center [461, 212] width 421 height 44
type textarea "**"
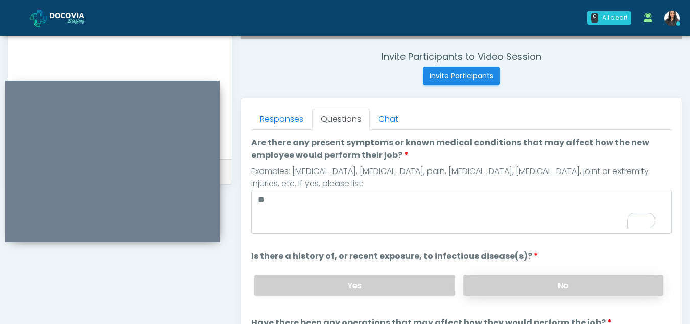
click at [551, 291] on label "No" at bounding box center [564, 284] width 200 height 21
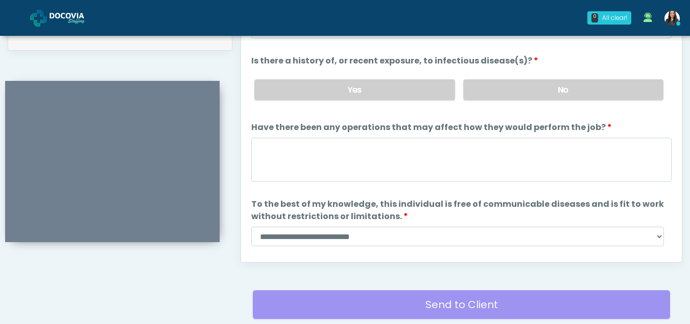
scroll to position [0, 0]
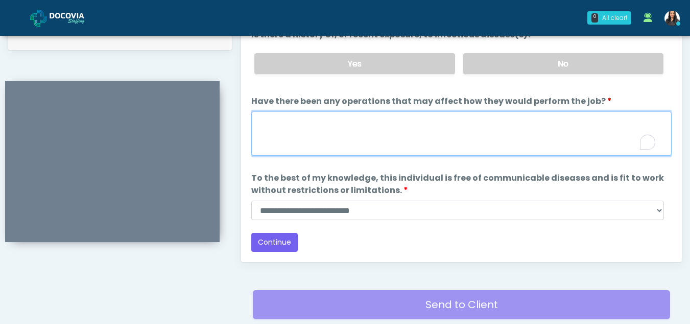
click at [316, 131] on textarea "Have there been any operations that may affect how they would perform the job?" at bounding box center [461, 133] width 421 height 44
type textarea "**"
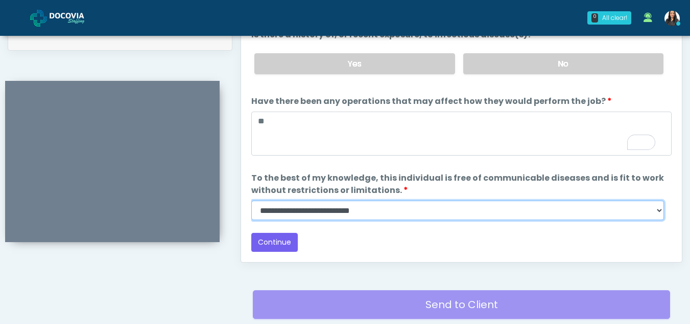
click at [655, 212] on select "**********" at bounding box center [457, 209] width 413 height 19
select select "******"
click at [251, 200] on select "**********" at bounding box center [457, 209] width 413 height 19
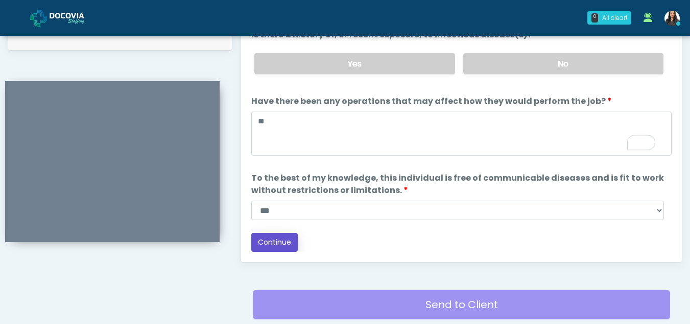
click at [280, 243] on button "Continue" at bounding box center [274, 242] width 47 height 19
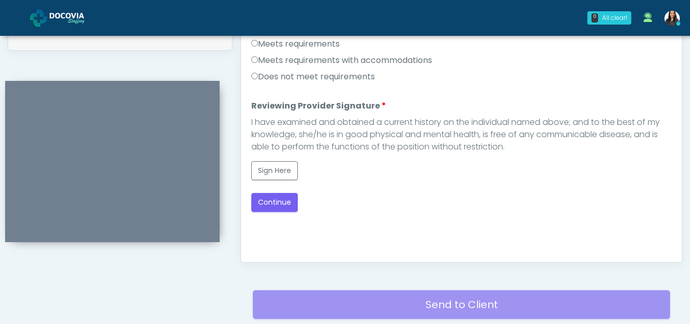
scroll to position [0, 0]
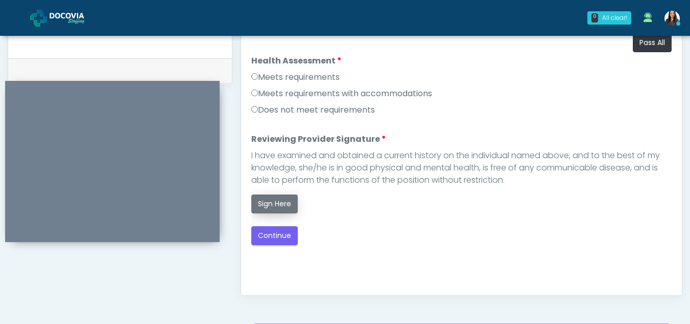
click at [282, 211] on button "Sign Here" at bounding box center [274, 203] width 47 height 19
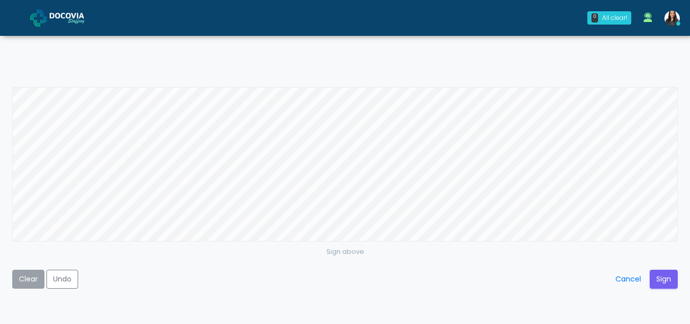
click at [26, 278] on button "Clear" at bounding box center [28, 278] width 32 height 19
click at [659, 276] on button "Sign" at bounding box center [664, 278] width 28 height 19
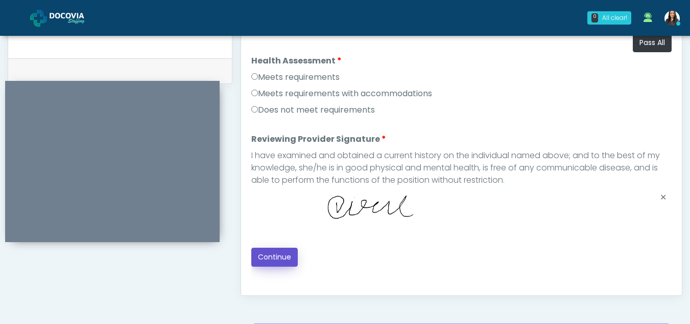
click at [276, 254] on button "Continue" at bounding box center [274, 256] width 47 height 19
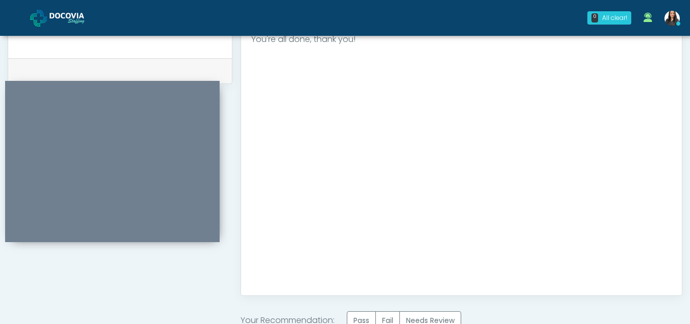
scroll to position [613, 0]
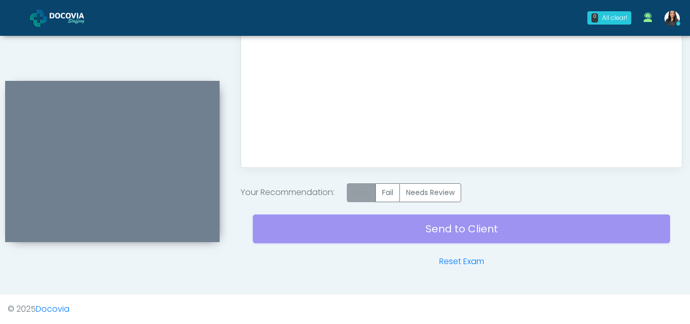
click at [364, 192] on label "Pass" at bounding box center [361, 192] width 29 height 19
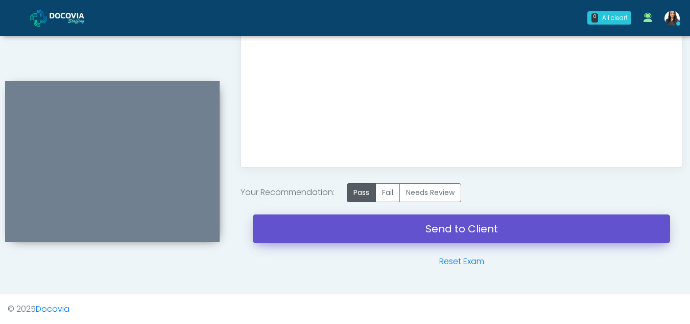
click at [458, 235] on link "Send to Client" at bounding box center [462, 228] width 418 height 29
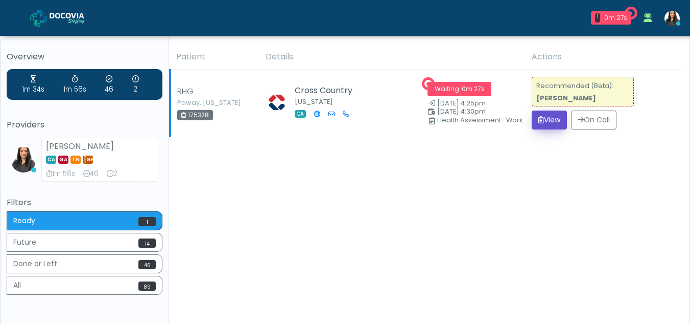
click at [556, 116] on button "View" at bounding box center [549, 119] width 35 height 19
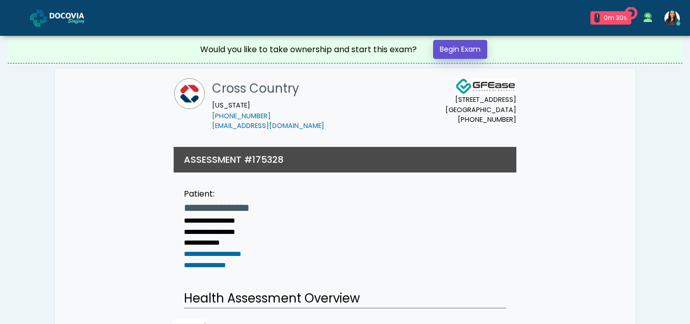
click at [450, 44] on link "Begin Exam" at bounding box center [460, 49] width 54 height 19
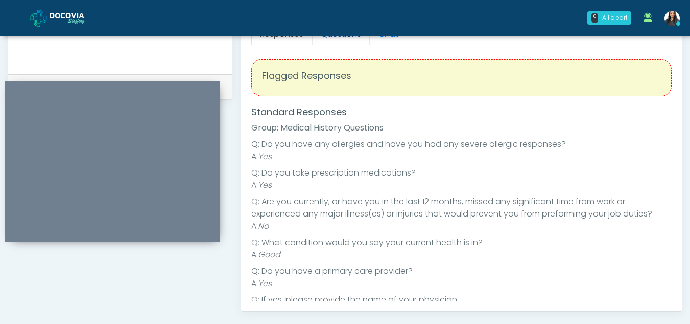
click at [335, 37] on link "Questions" at bounding box center [341, 34] width 58 height 21
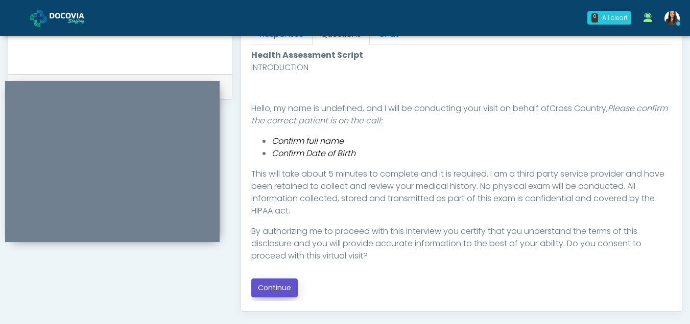
click at [261, 285] on button "Continue" at bounding box center [274, 287] width 47 height 19
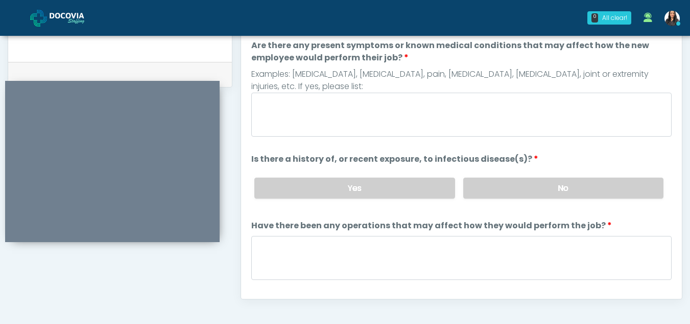
scroll to position [477, 0]
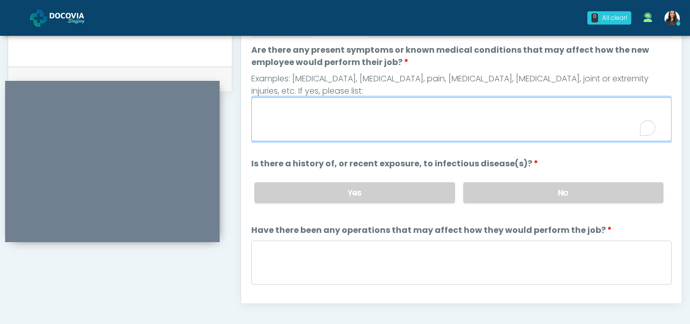
click at [320, 112] on textarea "Are there any present symptoms or known medical conditions that may affect how …" at bounding box center [461, 119] width 421 height 44
type textarea "**"
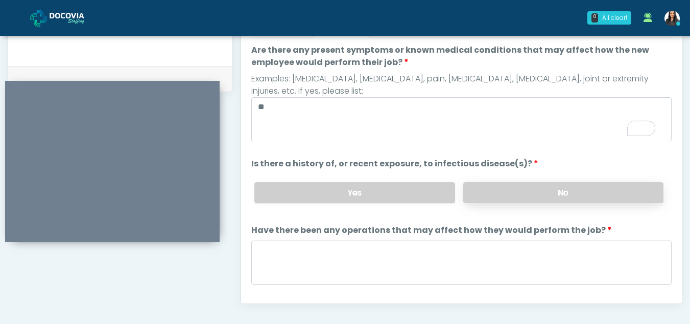
click at [556, 193] on label "No" at bounding box center [564, 192] width 200 height 21
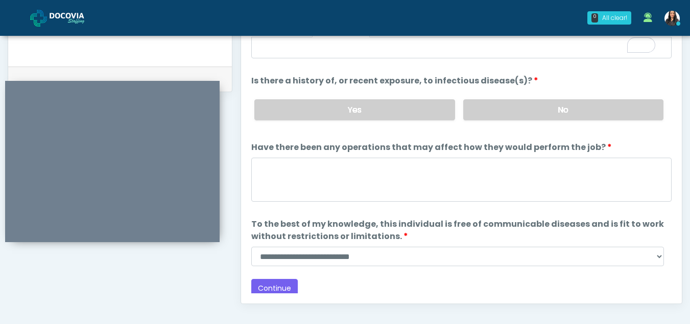
scroll to position [87, 0]
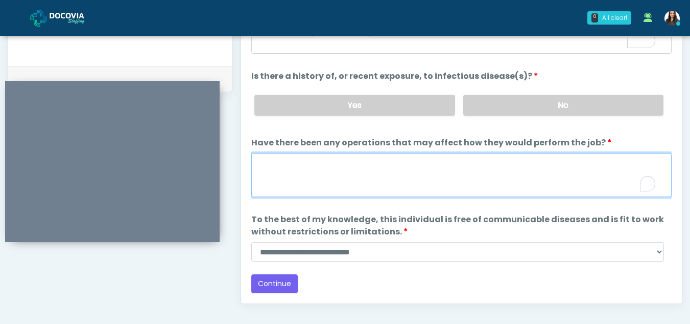
click at [287, 175] on textarea "Have there been any operations that may affect how they would perform the job?" at bounding box center [461, 175] width 421 height 44
type textarea "**"
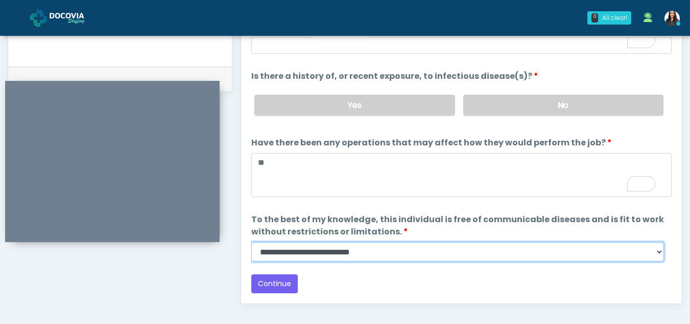
click at [659, 248] on select "**********" at bounding box center [457, 251] width 413 height 19
select select "******"
click at [251, 242] on select "**********" at bounding box center [457, 251] width 413 height 19
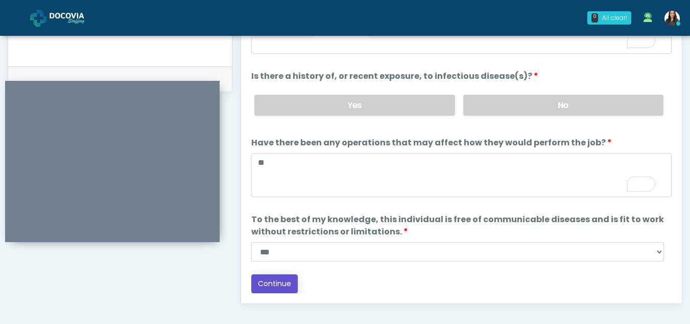
click at [263, 283] on button "Continue" at bounding box center [274, 283] width 47 height 19
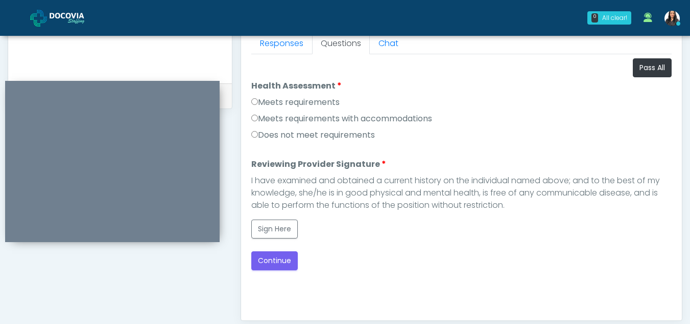
scroll to position [448, 0]
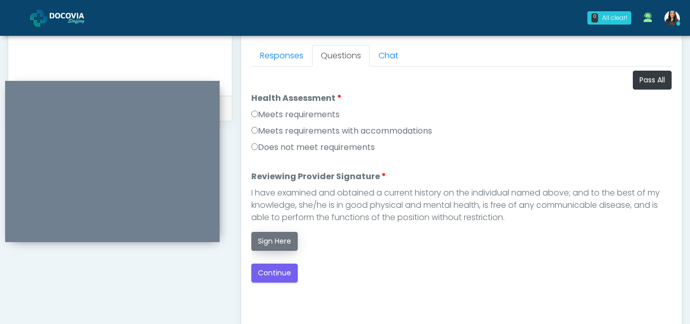
click at [272, 238] on button "Sign Here" at bounding box center [274, 241] width 47 height 19
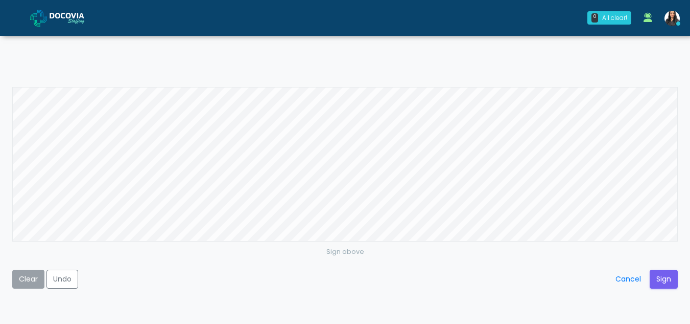
click at [20, 274] on button "Clear" at bounding box center [28, 278] width 32 height 19
click at [667, 278] on button "Sign" at bounding box center [664, 278] width 28 height 19
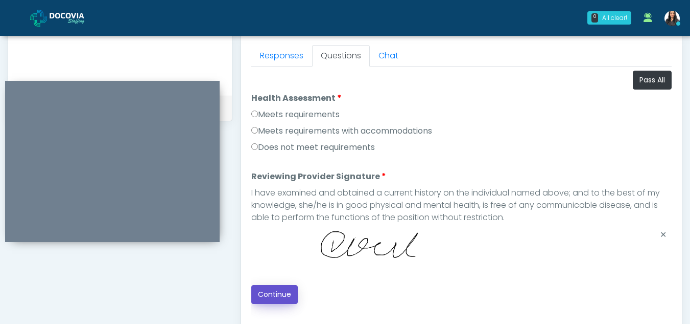
click at [290, 294] on button "Continue" at bounding box center [274, 294] width 47 height 19
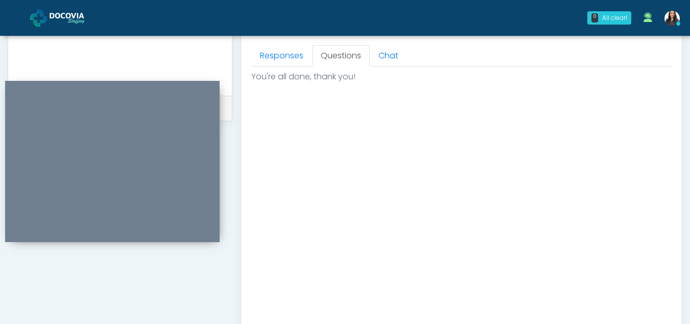
scroll to position [613, 0]
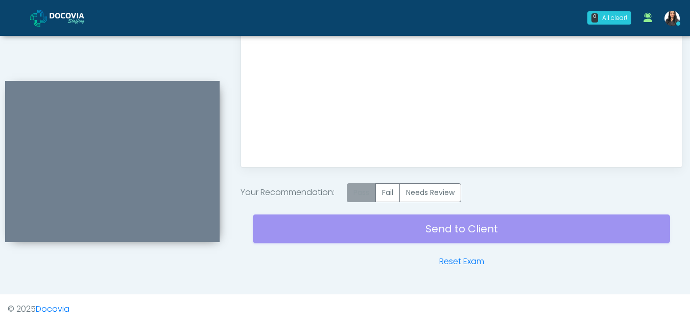
click at [361, 200] on label "Pass" at bounding box center [361, 192] width 29 height 19
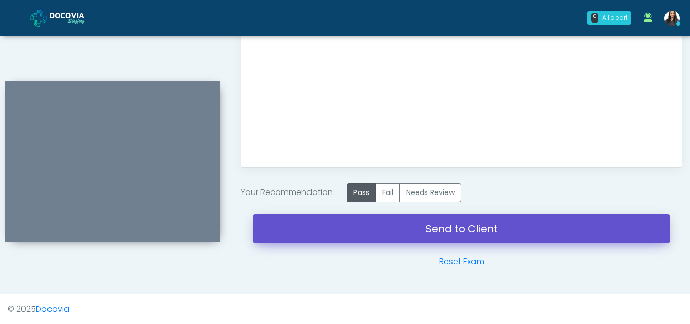
click at [424, 222] on link "Send to Client" at bounding box center [462, 228] width 418 height 29
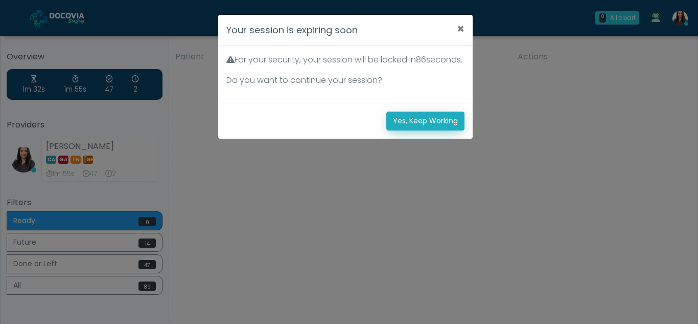
click at [420, 130] on button "Yes, Keep Working" at bounding box center [425, 120] width 78 height 19
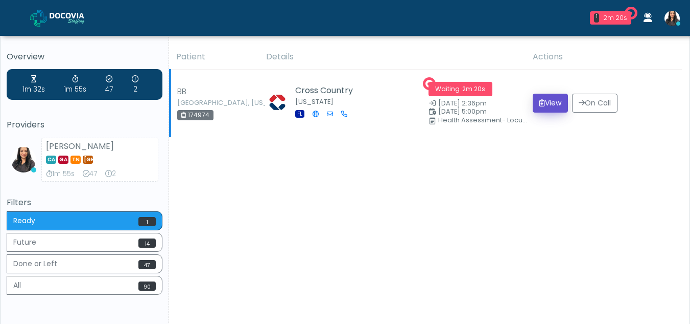
click at [550, 100] on button "View" at bounding box center [550, 103] width 35 height 19
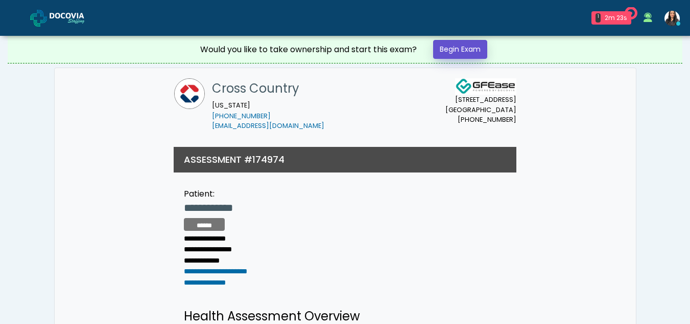
click at [463, 43] on link "Begin Exam" at bounding box center [460, 49] width 54 height 19
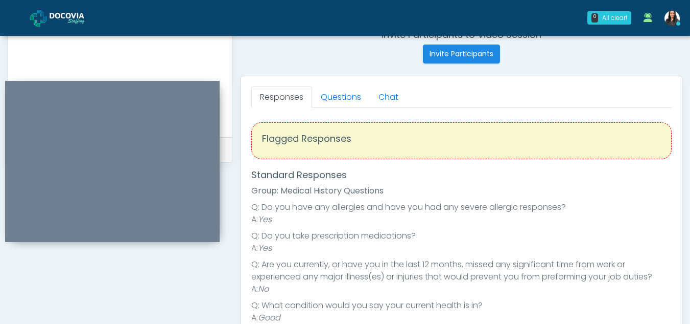
scroll to position [402, 0]
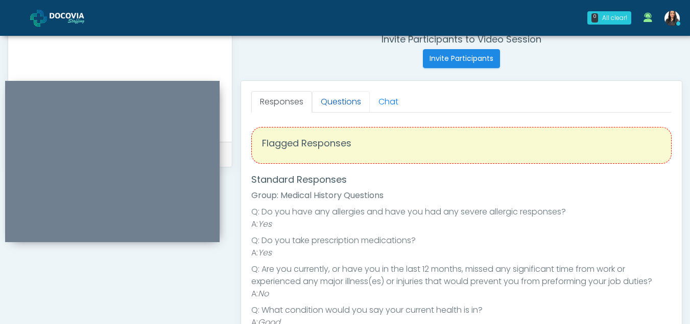
click at [345, 98] on link "Questions" at bounding box center [341, 101] width 58 height 21
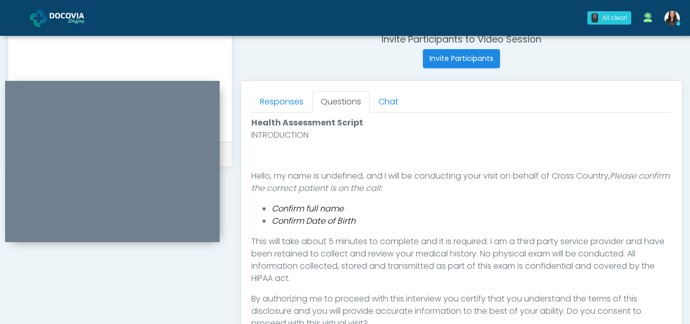
scroll to position [460, 0]
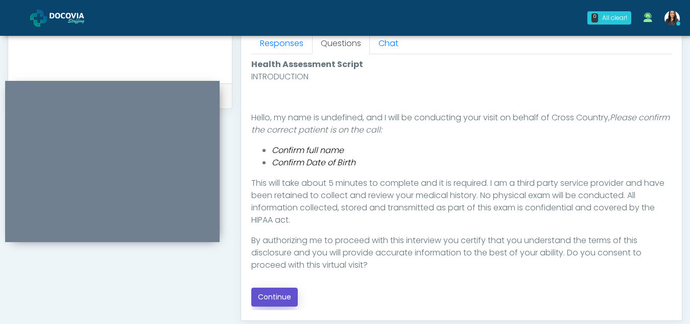
click at [289, 294] on button "Continue" at bounding box center [274, 296] width 47 height 19
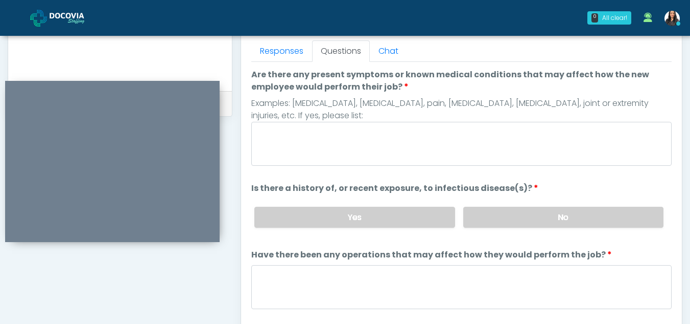
scroll to position [432, 0]
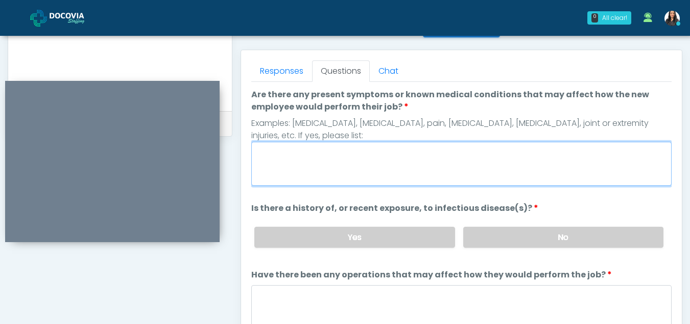
click at [317, 173] on textarea "Are there any present symptoms or known medical conditions that may affect how …" at bounding box center [461, 164] width 421 height 44
type textarea "**"
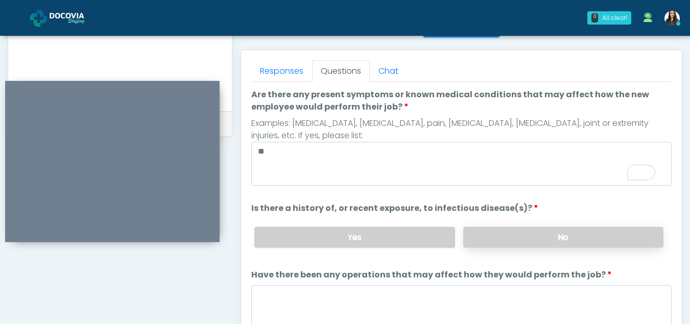
click at [532, 230] on label "No" at bounding box center [564, 236] width 200 height 21
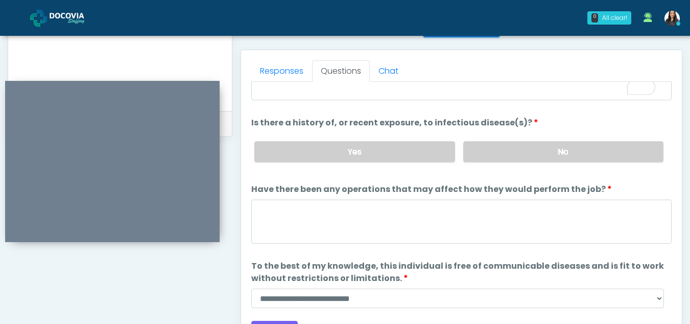
scroll to position [87, 0]
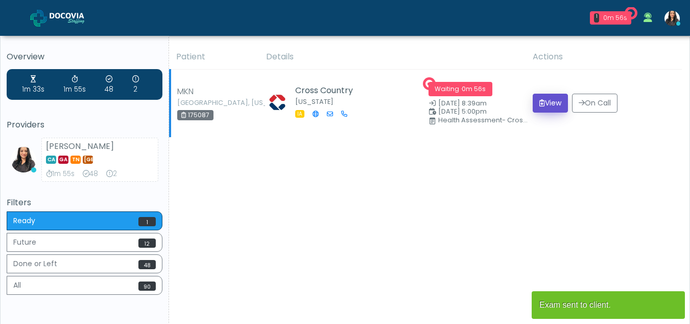
click at [553, 98] on button "View" at bounding box center [550, 103] width 35 height 19
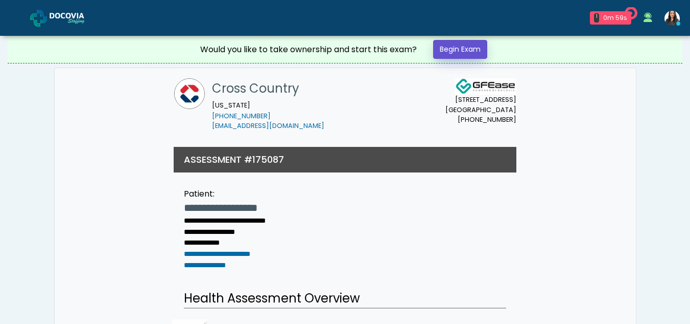
click at [452, 50] on link "Begin Exam" at bounding box center [460, 49] width 54 height 19
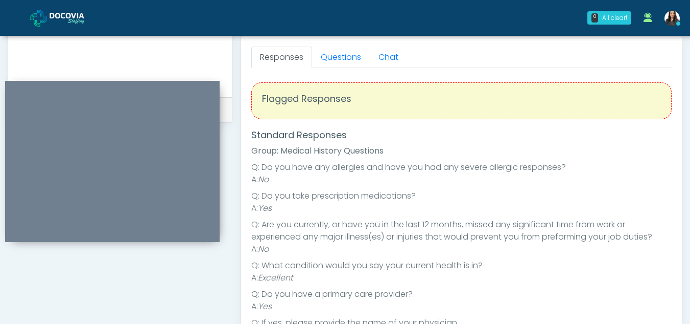
scroll to position [420, 0]
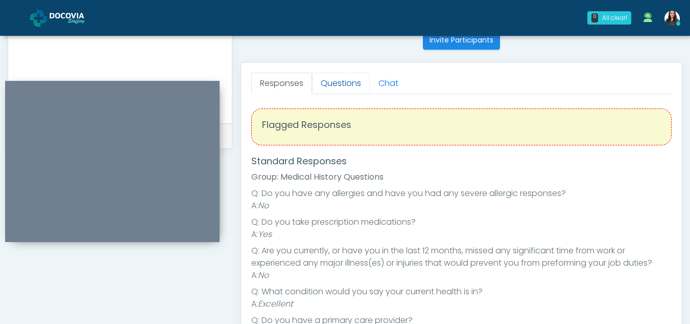
click at [331, 93] on link "Questions" at bounding box center [341, 83] width 58 height 21
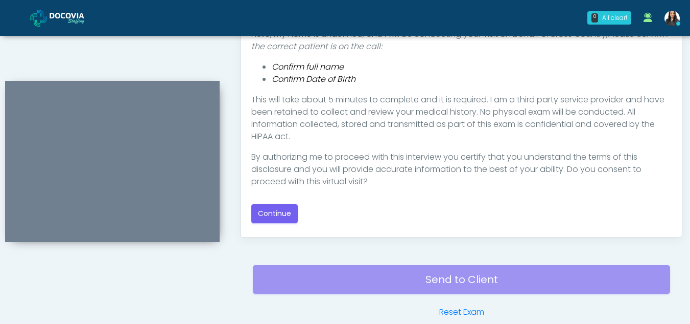
scroll to position [571, 0]
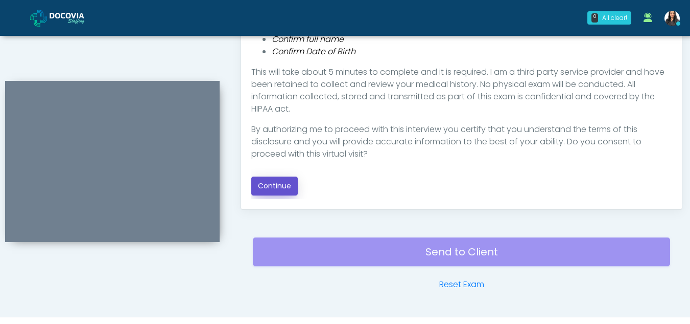
click at [289, 191] on button "Continue" at bounding box center [274, 185] width 47 height 19
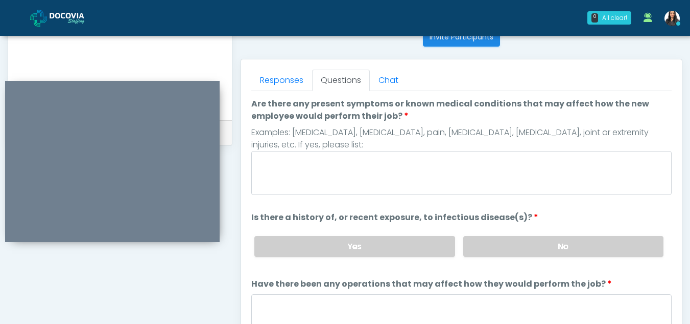
scroll to position [412, 0]
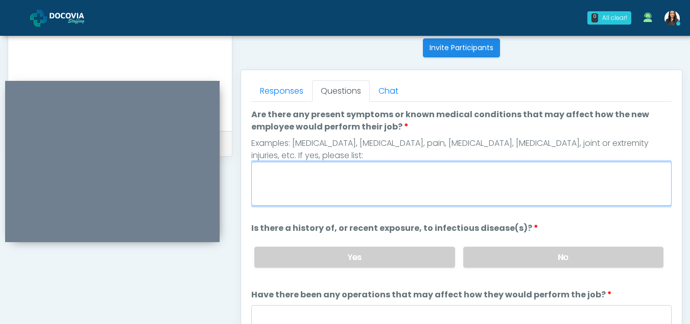
click at [311, 184] on textarea "Are there any present symptoms or known medical conditions that may affect how …" at bounding box center [461, 183] width 421 height 44
type textarea "**"
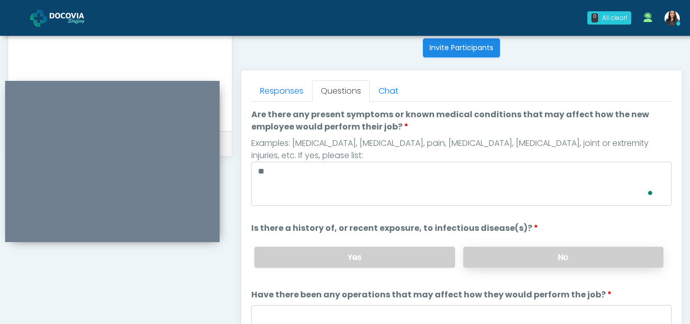
click at [522, 254] on label "No" at bounding box center [564, 256] width 200 height 21
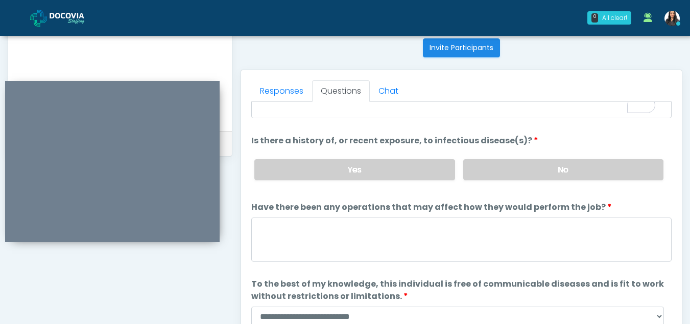
scroll to position [87, 0]
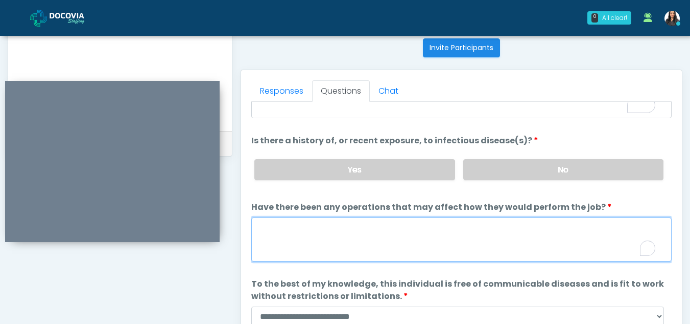
click at [293, 228] on textarea "Have there been any operations that may affect how they would perform the job?" at bounding box center [461, 239] width 421 height 44
type textarea "**"
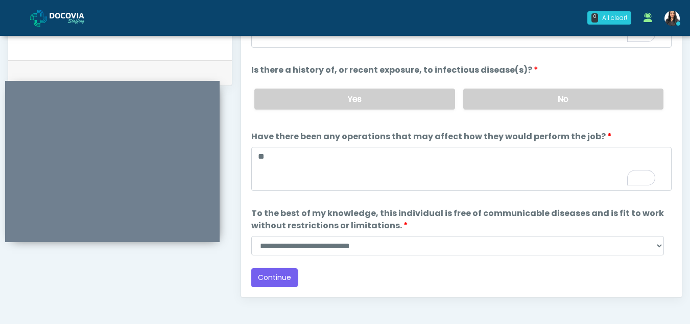
scroll to position [486, 0]
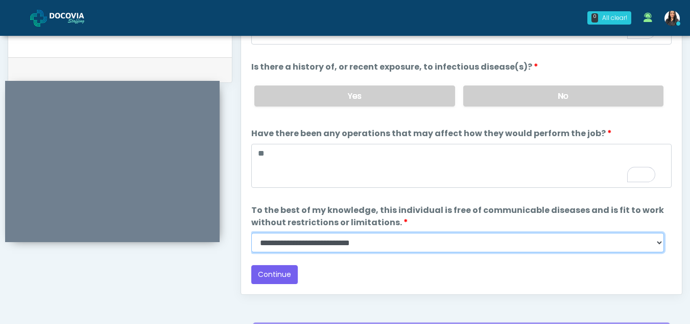
click at [662, 243] on select "**********" at bounding box center [457, 242] width 413 height 19
select select "******"
click at [251, 233] on select "**********" at bounding box center [457, 242] width 413 height 19
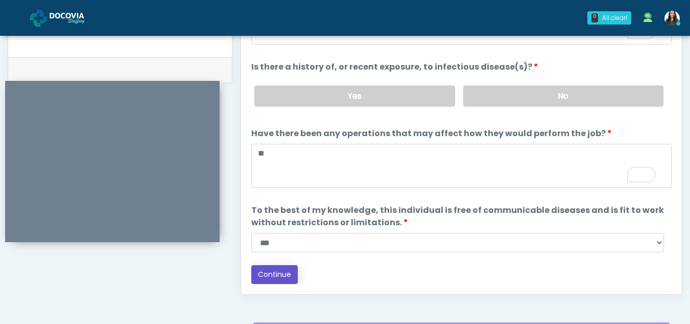
click at [274, 275] on button "Continue" at bounding box center [274, 274] width 47 height 19
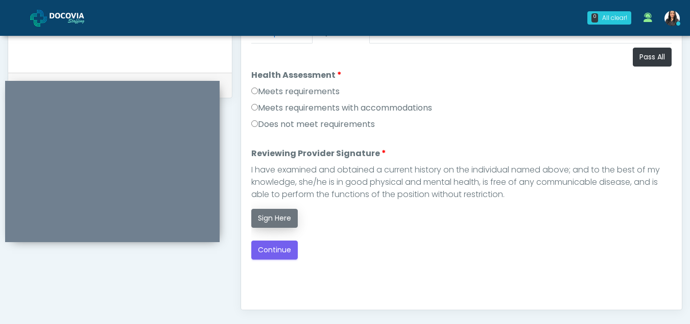
click at [275, 213] on button "Sign Here" at bounding box center [274, 218] width 47 height 19
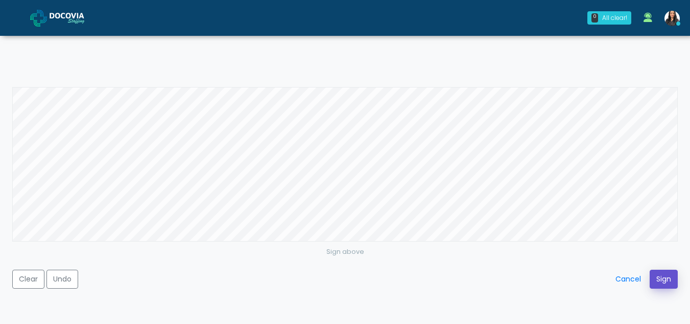
click at [668, 273] on button "Sign" at bounding box center [664, 278] width 28 height 19
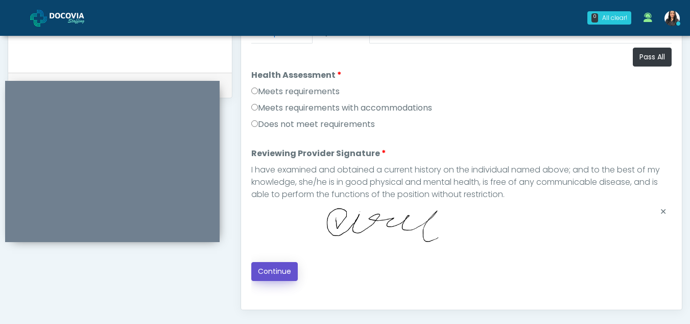
click at [270, 267] on button "Continue" at bounding box center [274, 271] width 47 height 19
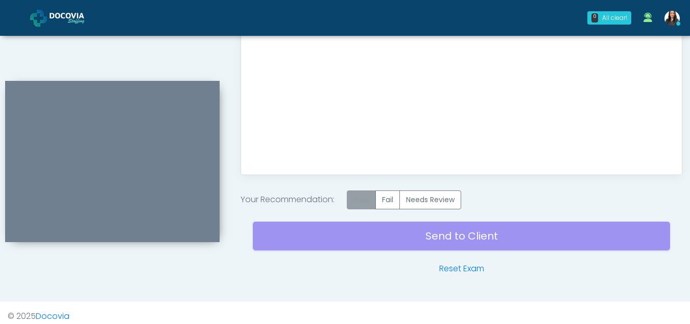
click at [356, 201] on label "Pass" at bounding box center [361, 199] width 29 height 19
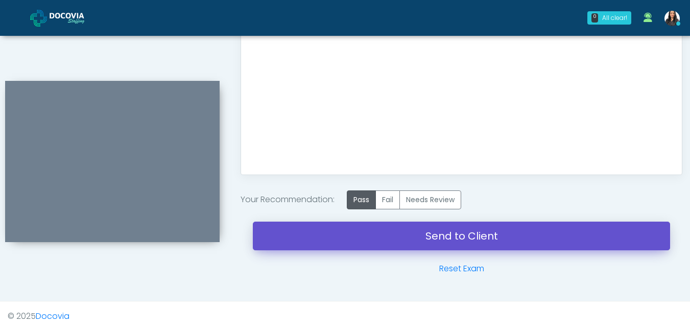
click at [438, 244] on link "Send to Client" at bounding box center [462, 235] width 418 height 29
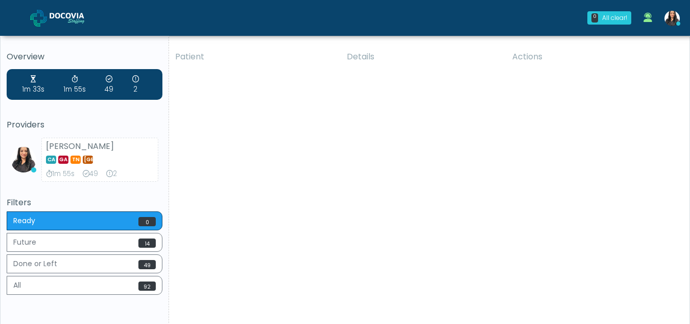
click at [320, 124] on div "Patient Details Actions MCL CA" at bounding box center [425, 189] width 513 height 291
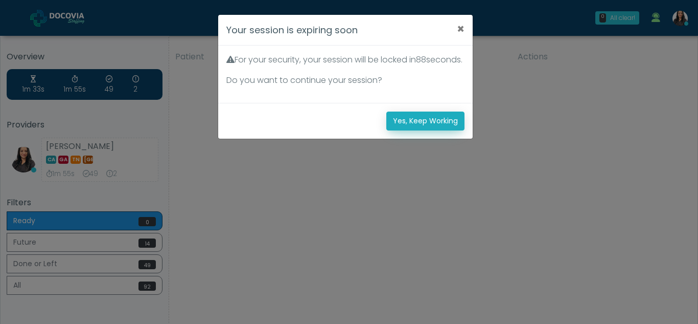
click at [411, 125] on button "Yes, Keep Working" at bounding box center [425, 120] width 78 height 19
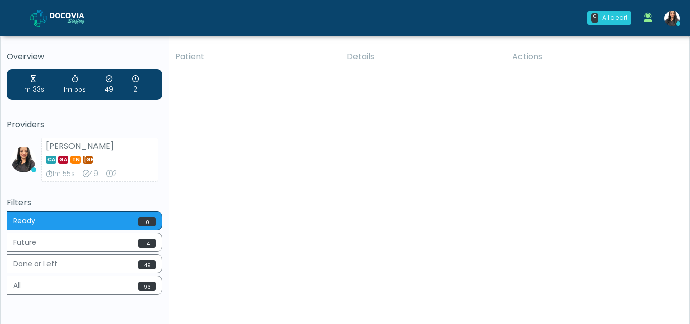
click at [370, 154] on div "Patient Details Actions naj" at bounding box center [425, 189] width 513 height 291
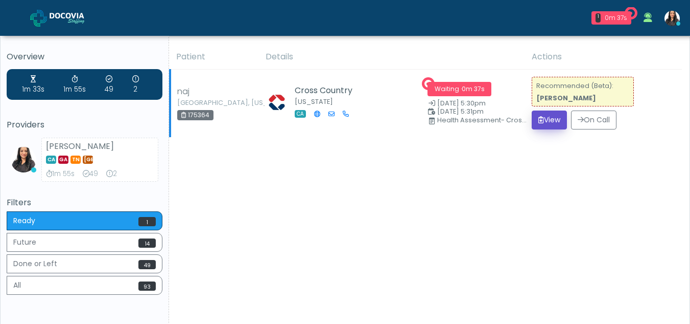
click at [546, 116] on button "View" at bounding box center [549, 119] width 35 height 19
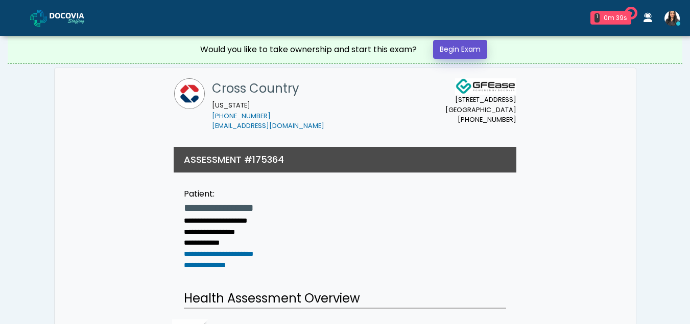
click at [472, 49] on link "Begin Exam" at bounding box center [460, 49] width 54 height 19
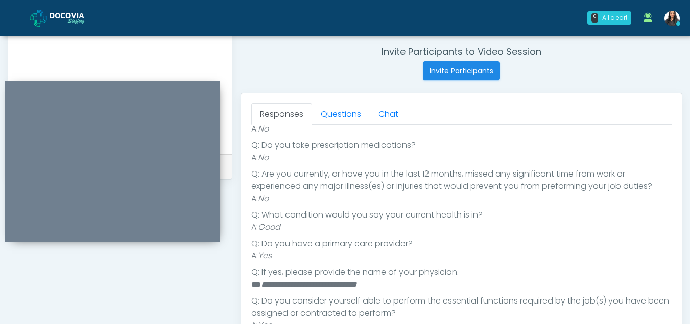
scroll to position [388, 0]
click at [345, 122] on link "Questions" at bounding box center [341, 115] width 58 height 21
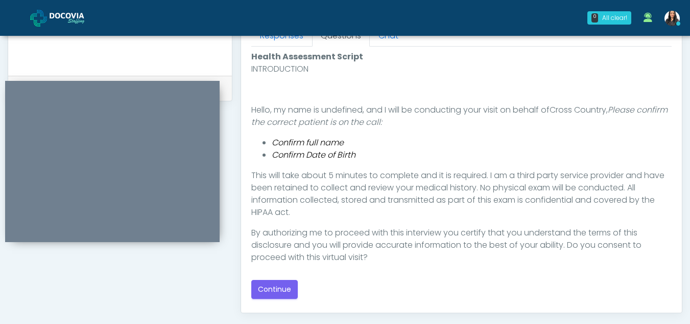
scroll to position [484, 0]
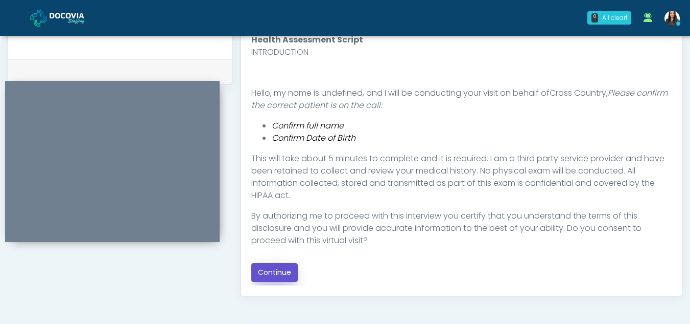
click at [283, 270] on button "Continue" at bounding box center [274, 272] width 47 height 19
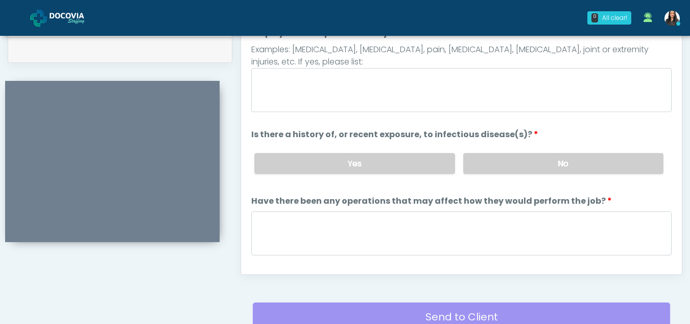
scroll to position [475, 0]
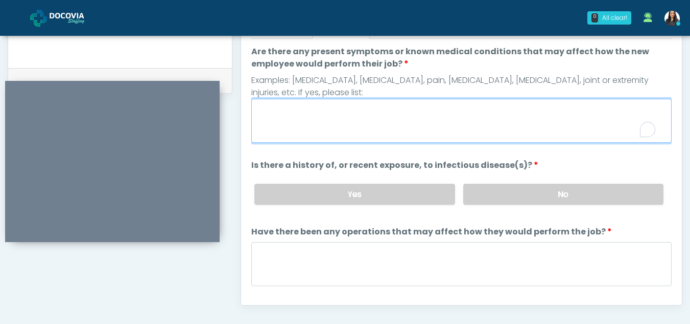
click at [296, 127] on textarea "Are there any present symptoms or known medical conditions that may affect how …" at bounding box center [461, 121] width 421 height 44
type textarea "**"
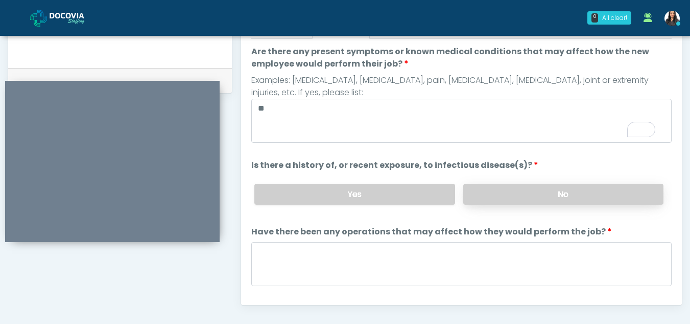
click at [577, 187] on label "No" at bounding box center [564, 193] width 200 height 21
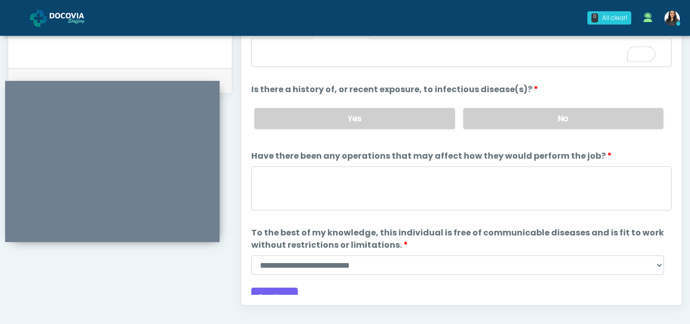
scroll to position [87, 0]
